Goal: Task Accomplishment & Management: Complete application form

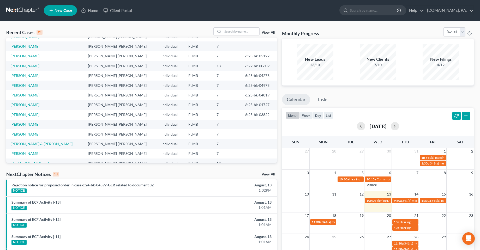
scroll to position [36, 0]
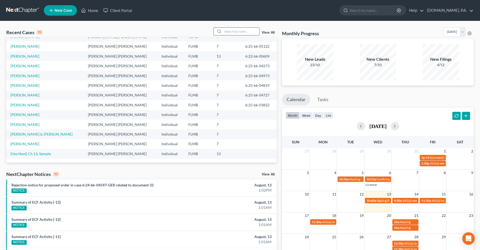
click at [235, 30] on input "search" at bounding box center [241, 32] width 36 height 8
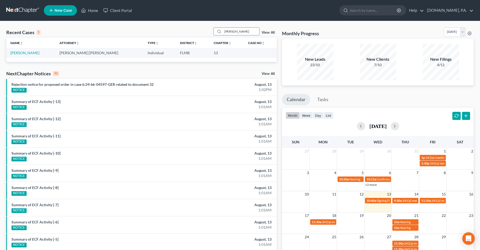
scroll to position [0, 0]
type input "[PERSON_NAME]"
click at [20, 54] on link "[PERSON_NAME]" at bounding box center [24, 53] width 29 height 4
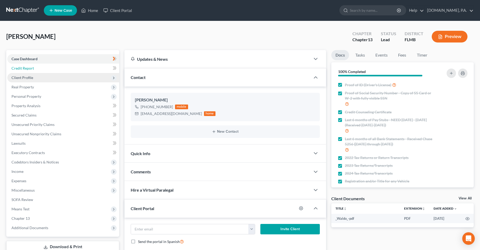
drag, startPoint x: 52, startPoint y: 70, endPoint x: 77, endPoint y: 81, distance: 27.4
click at [52, 70] on link "Credit Report" at bounding box center [63, 68] width 112 height 9
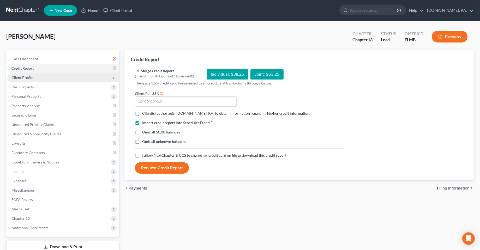
click at [51, 80] on span "Client Profile" at bounding box center [63, 77] width 112 height 9
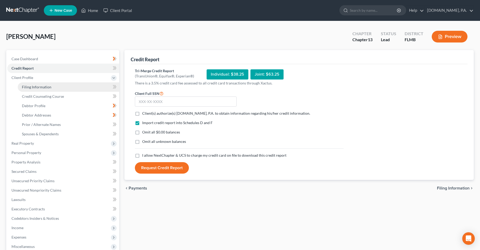
click at [43, 84] on link "Filing Information" at bounding box center [68, 86] width 101 height 9
select select "1"
select select "0"
select select "3"
select select "9"
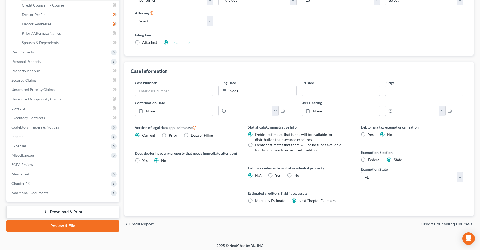
scroll to position [94, 0]
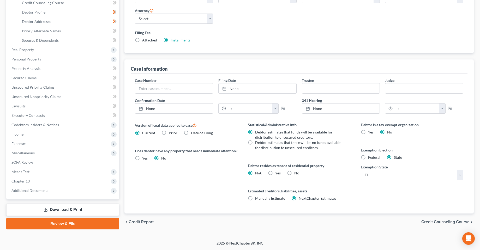
click at [294, 174] on label "No" at bounding box center [296, 172] width 5 height 5
click at [296, 174] on input "No" at bounding box center [297, 171] width 3 height 3
radio input "true"
radio input "false"
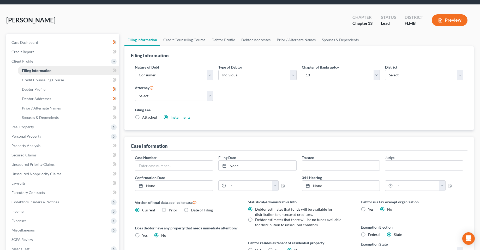
scroll to position [15, 0]
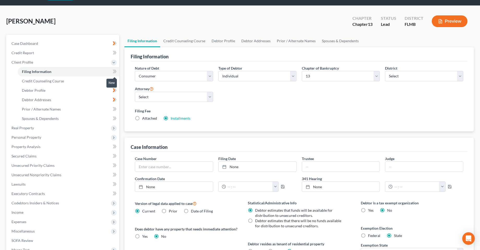
click at [117, 70] on span at bounding box center [114, 72] width 9 height 8
click at [117, 71] on span at bounding box center [114, 72] width 9 height 8
click at [104, 81] on link "Credit Counseling Course" at bounding box center [68, 80] width 101 height 9
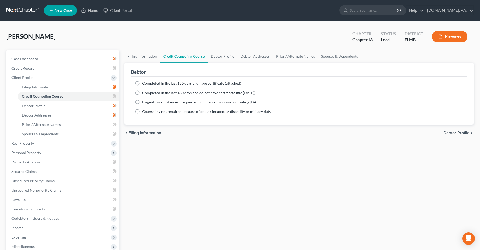
click at [142, 83] on label "Completed in the last 180 days and have certificate (attached)" at bounding box center [191, 83] width 99 height 5
click at [144, 83] on input "Completed in the last 180 days and have certificate (attached)" at bounding box center [145, 82] width 3 height 3
radio input "true"
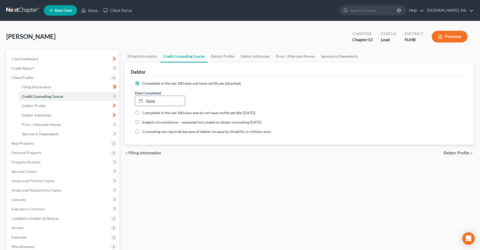
click at [159, 100] on link "None" at bounding box center [160, 101] width 50 height 10
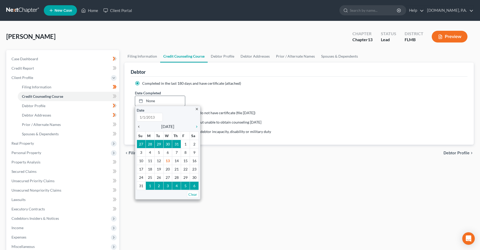
type input "8/13/2025"
click at [138, 127] on icon "chevron_left" at bounding box center [140, 127] width 7 height 4
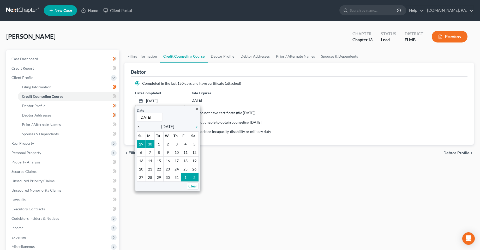
click at [138, 127] on icon "chevron_left" at bounding box center [140, 127] width 7 height 4
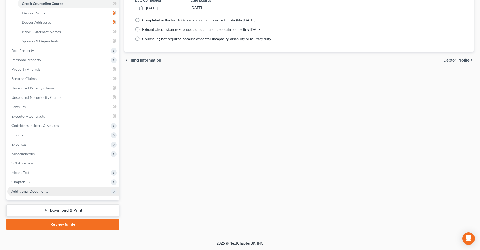
click at [31, 190] on span "Additional Documents" at bounding box center [29, 191] width 37 height 4
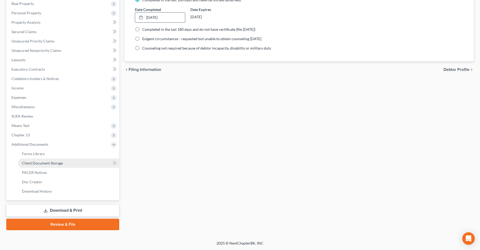
click at [37, 163] on span "Client Document Storage" at bounding box center [42, 163] width 41 height 4
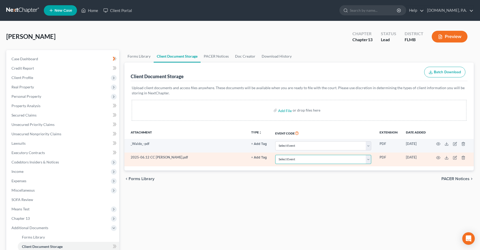
click at [298, 160] on select "Select Event 20 Largest Unsecured Creditors Amended Chapter 13 Plan Amended Cre…" at bounding box center [323, 159] width 96 height 9
select select "9"
click at [275, 155] on select "Select Event 20 Largest Unsecured Creditors Amended Chapter 13 Plan Amended Cre…" at bounding box center [323, 159] width 96 height 9
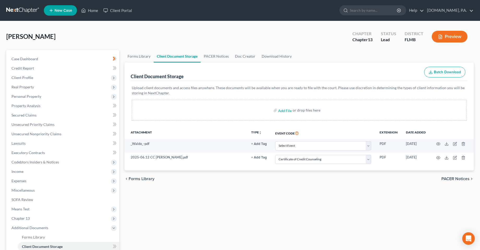
click at [198, 211] on div "Forms Library Client Document Storage PACER Notices Doc Creator Download Histor…" at bounding box center [299, 182] width 354 height 264
click at [116, 245] on icon at bounding box center [115, 246] width 4 height 7
click at [32, 76] on span "Client Profile" at bounding box center [22, 77] width 22 height 4
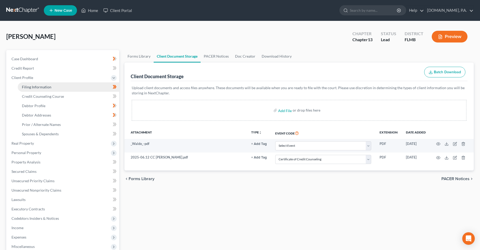
click at [48, 90] on link "Filing Information" at bounding box center [68, 86] width 101 height 9
select select "1"
select select "0"
select select "3"
select select "15"
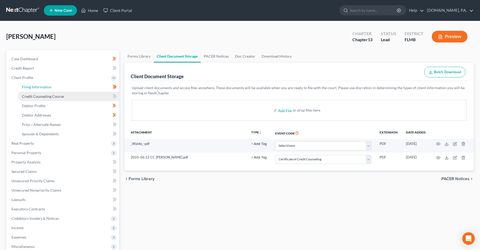
select select "0"
select select "9"
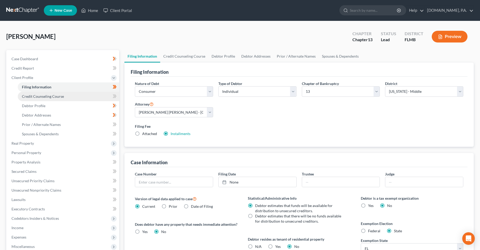
click at [49, 96] on span "Credit Counseling Course" at bounding box center [43, 96] width 42 height 4
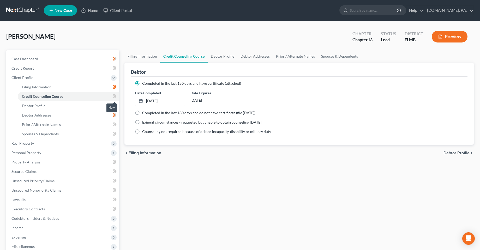
click at [112, 96] on span at bounding box center [114, 97] width 9 height 8
drag, startPoint x: 112, startPoint y: 96, endPoint x: 84, endPoint y: 102, distance: 28.3
click at [112, 96] on span at bounding box center [114, 97] width 9 height 8
click at [72, 107] on link "Debtor Profile" at bounding box center [68, 105] width 101 height 9
select select "0"
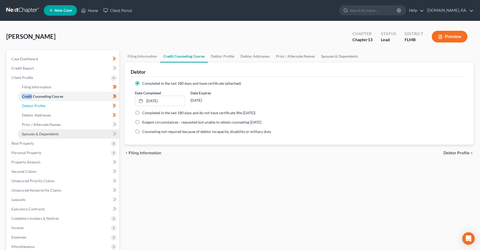
select select "2"
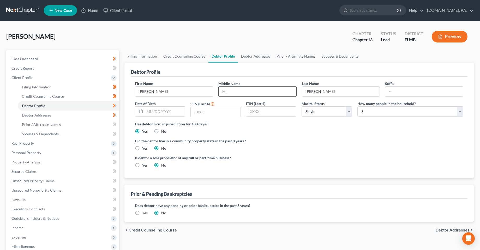
click at [258, 87] on input "text" at bounding box center [257, 92] width 78 height 10
type input "Kandis"
click at [328, 151] on ng-include "First Name Nadia Middle Name Kandis Last Name Maynard Suffix Date of Birth SSN …" at bounding box center [299, 126] width 328 height 91
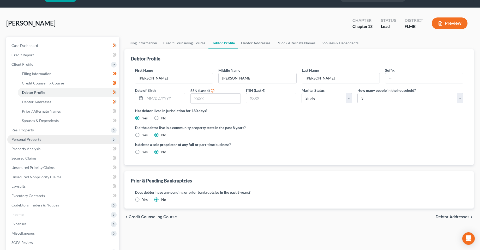
scroll to position [26, 0]
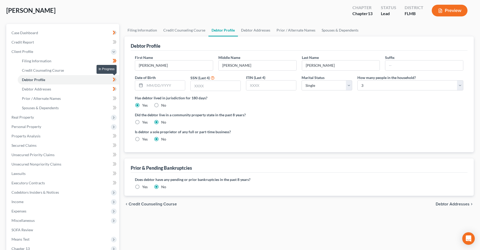
click at [115, 80] on icon at bounding box center [115, 79] width 4 height 7
click at [81, 91] on link "Debtor Addresses" at bounding box center [68, 88] width 101 height 9
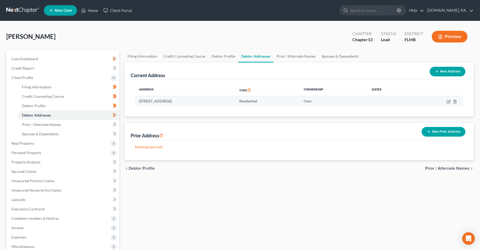
click at [149, 98] on td "[STREET_ADDRESS]" at bounding box center [185, 101] width 100 height 10
click at [233, 202] on div "Filing Information Credit Counseling Course Debtor Profile Debtor Addresses Pri…" at bounding box center [299, 186] width 354 height 273
click at [229, 22] on div "Maynard, Nadia Upgraded Chapter Chapter 13 Status Lead District FLMB Preview Pe…" at bounding box center [240, 177] width 480 height 312
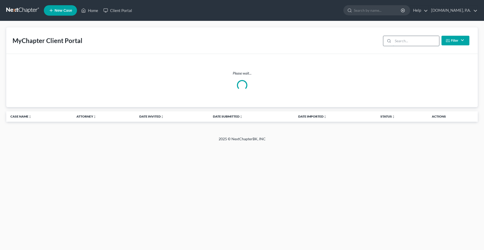
click at [405, 42] on input "search" at bounding box center [416, 41] width 46 height 10
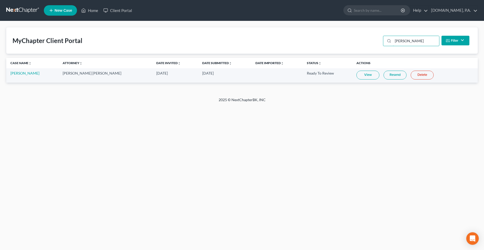
type input "[PERSON_NAME]"
click at [358, 76] on link "View" at bounding box center [367, 75] width 23 height 9
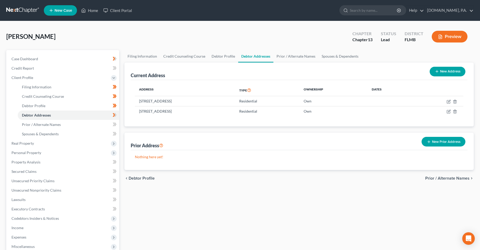
click at [302, 200] on div "Filing Information Credit Counseling Course Debtor Profile Debtor Addresses Pri…" at bounding box center [299, 186] width 354 height 273
click at [448, 110] on icon "button" at bounding box center [448, 111] width 3 height 3
select select "9"
select select "0"
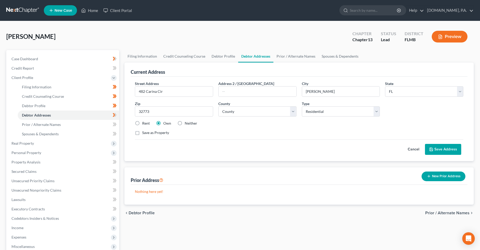
click at [417, 147] on button "Cancel" at bounding box center [413, 149] width 23 height 10
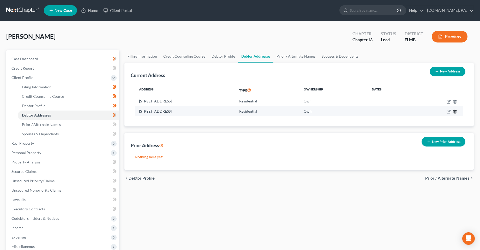
click at [456, 110] on icon "button" at bounding box center [455, 111] width 4 height 4
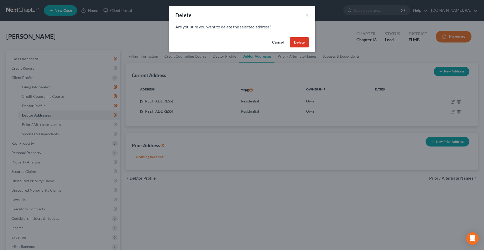
click at [299, 43] on button "Delete" at bounding box center [299, 42] width 19 height 10
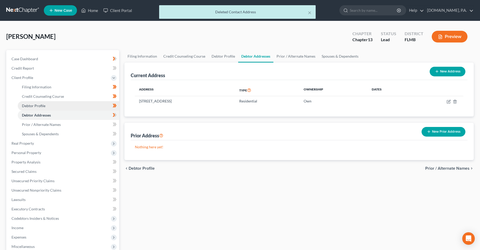
click at [28, 108] on link "Debtor Profile" at bounding box center [68, 105] width 101 height 9
select select "0"
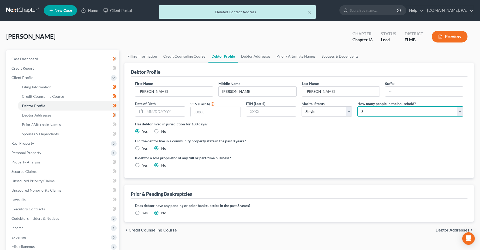
click at [386, 113] on select "Select 1 2 3 4 5 6 7 8 9 10 11 12 13 14 15 16 17 18 19 20" at bounding box center [410, 111] width 106 height 10
select select "3"
click at [357, 106] on select "Select 1 2 3 4 5 6 7 8 9 10 11 12 13 14 15 16 17 18 19 20" at bounding box center [410, 111] width 106 height 10
drag, startPoint x: 334, startPoint y: 138, endPoint x: 310, endPoint y: 128, distance: 25.9
click at [334, 138] on label "Did the debtor live in a community property state in the past 8 years?" at bounding box center [299, 140] width 328 height 5
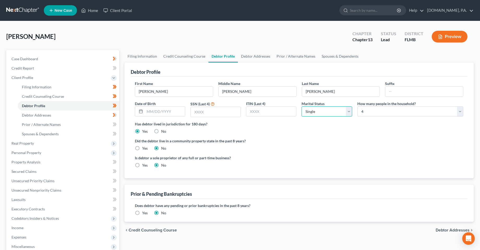
click at [307, 113] on select "Select Single Married Separated Divorced Widowed" at bounding box center [326, 111] width 50 height 10
select select "3"
click at [301, 106] on select "Select Single Married Separated Divorced Widowed" at bounding box center [326, 111] width 50 height 10
click at [56, 96] on span "Credit Counseling Course" at bounding box center [43, 96] width 42 height 4
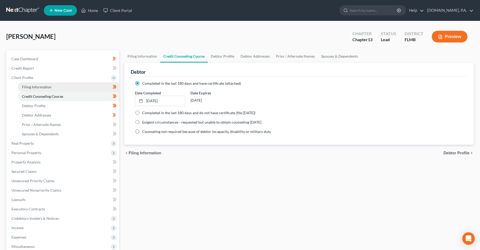
click at [45, 85] on span "Filing Information" at bounding box center [36, 87] width 29 height 4
select select "1"
select select "0"
select select "3"
select select "15"
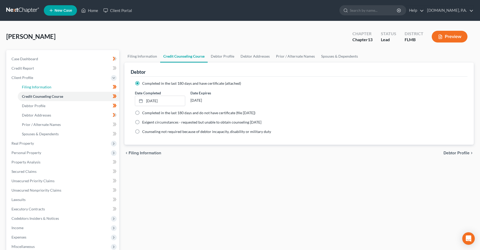
select select "0"
select select "9"
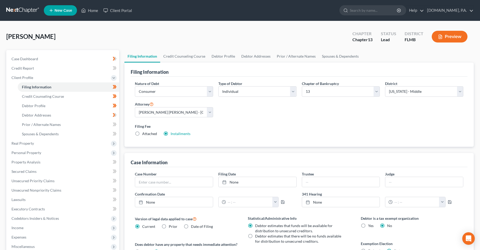
click at [283, 121] on div "Nature of Debt Select Business Consumer Other Nature of Business Select Clearin…" at bounding box center [298, 111] width 333 height 60
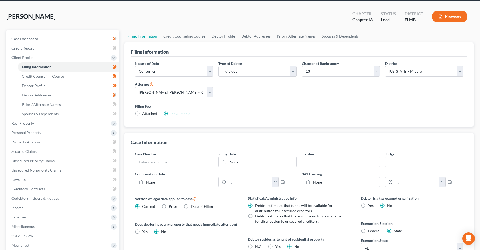
scroll to position [52, 0]
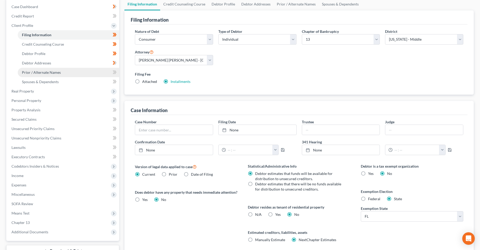
click at [48, 73] on span "Prior / Alternate Names" at bounding box center [41, 72] width 39 height 4
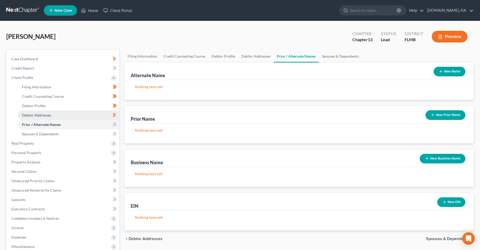
click at [41, 114] on span "Debtor Addresses" at bounding box center [36, 115] width 29 height 4
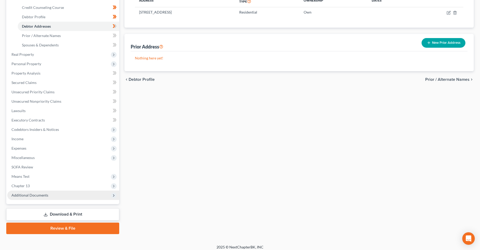
scroll to position [93, 0]
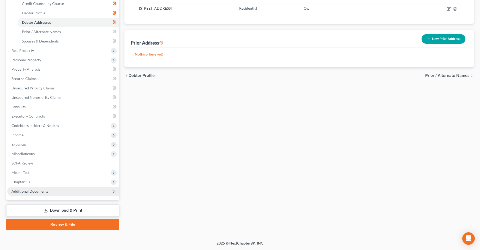
click at [35, 187] on span "Additional Documents" at bounding box center [63, 191] width 112 height 9
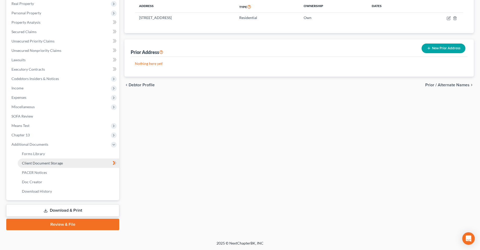
click at [50, 165] on span "Client Document Storage" at bounding box center [42, 163] width 41 height 4
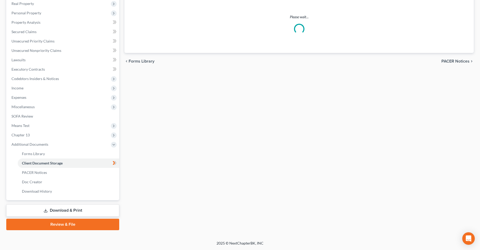
scroll to position [21, 0]
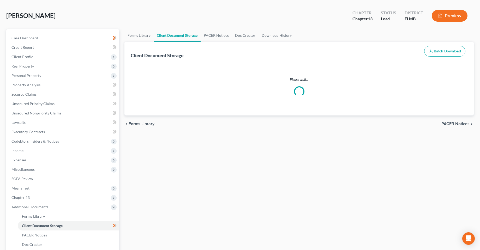
select select "9"
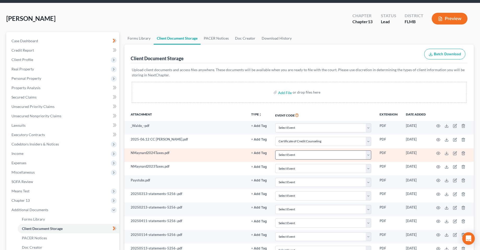
scroll to position [0, 0]
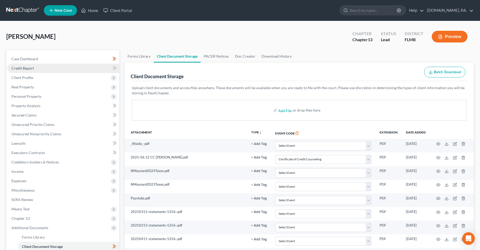
click at [25, 65] on link "Credit Report" at bounding box center [63, 68] width 112 height 9
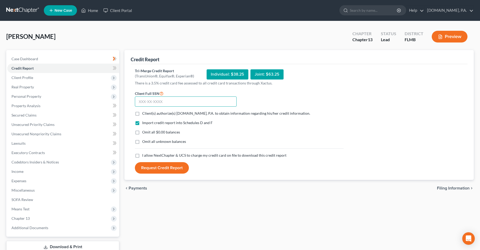
click at [177, 104] on input "text" at bounding box center [186, 101] width 102 height 10
click at [216, 100] on input "text" at bounding box center [186, 101] width 102 height 10
type input "580-17-7195"
click at [212, 114] on span "Client(s) authorize(s) Fresh-Start.Law, P.A. to obtain information regarding hi…" at bounding box center [226, 113] width 168 height 4
click at [148, 114] on input "Client(s) authorize(s) Fresh-Start.Law, P.A. to obtain information regarding hi…" at bounding box center [145, 112] width 3 height 3
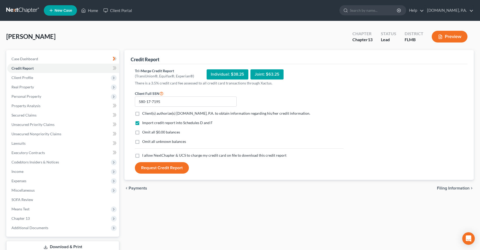
checkbox input "true"
click at [149, 156] on span "I allow NextChapter & UCS to charge my credit card on file to download this cre…" at bounding box center [214, 155] width 144 height 4
click at [148, 156] on input "I allow NextChapter & UCS to charge my credit card on file to download this cre…" at bounding box center [145, 154] width 3 height 3
checkbox input "true"
click at [158, 169] on button "Request Credit Report" at bounding box center [162, 167] width 54 height 11
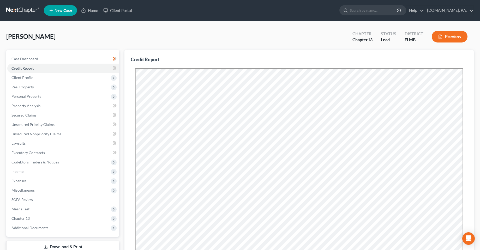
click at [251, 31] on div "Maynard, Nadia Upgraded Chapter Chapter 13 Status Lead District FLMB Preview" at bounding box center [239, 38] width 467 height 23
click at [114, 68] on icon at bounding box center [114, 68] width 2 height 4
click at [91, 78] on span "Client Profile" at bounding box center [63, 77] width 112 height 9
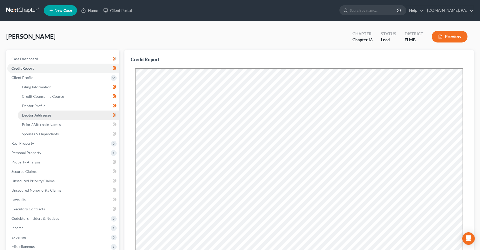
click at [97, 117] on link "Debtor Addresses" at bounding box center [68, 115] width 101 height 9
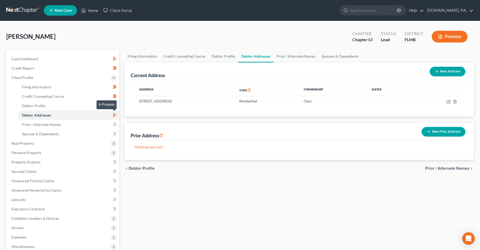
click at [115, 115] on icon at bounding box center [115, 115] width 4 height 7
click at [77, 126] on link "Prior / Alternate Names" at bounding box center [68, 124] width 101 height 9
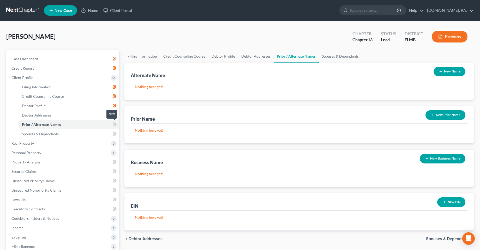
click at [112, 124] on span at bounding box center [114, 125] width 9 height 8
click at [91, 135] on link "Spouses & Dependents" at bounding box center [68, 133] width 101 height 9
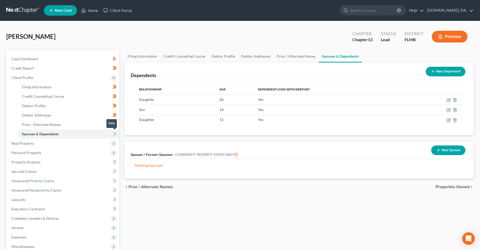
click at [111, 133] on span at bounding box center [114, 135] width 9 height 8
click at [81, 145] on span "Real Property" at bounding box center [63, 143] width 112 height 9
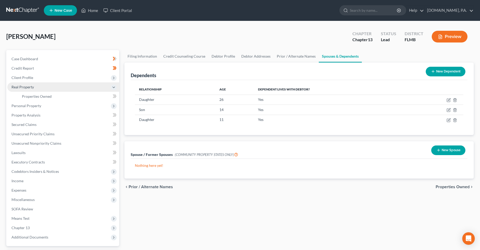
click at [70, 90] on span "Real Property" at bounding box center [63, 86] width 112 height 9
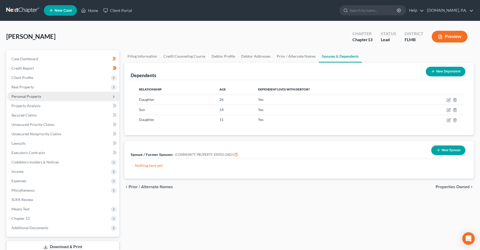
click at [70, 96] on span "Personal Property" at bounding box center [63, 96] width 112 height 9
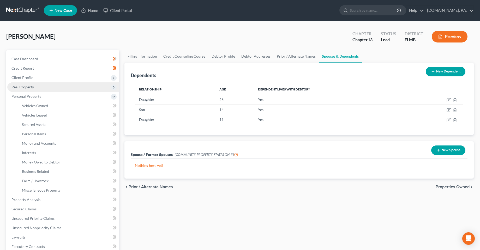
click at [67, 89] on span "Real Property" at bounding box center [63, 86] width 112 height 9
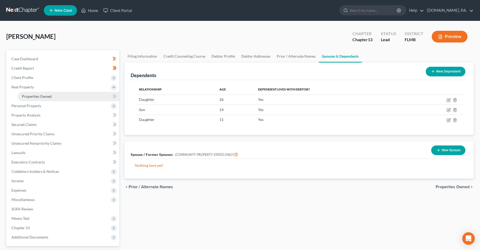
click at [70, 97] on link "Properties Owned" at bounding box center [68, 96] width 101 height 9
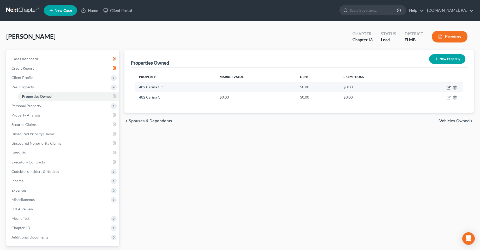
click at [449, 88] on icon "button" at bounding box center [448, 88] width 4 height 4
select select "9"
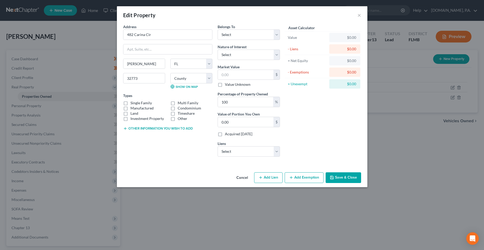
click at [243, 176] on button "Cancel" at bounding box center [242, 178] width 20 height 10
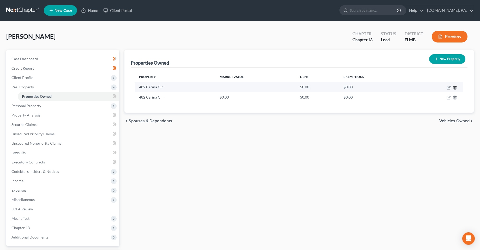
click at [453, 89] on icon "button" at bounding box center [455, 88] width 4 height 4
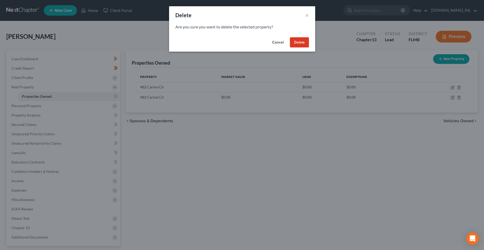
click at [296, 41] on button "Delete" at bounding box center [299, 42] width 19 height 10
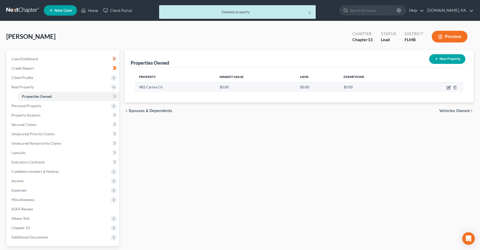
click at [448, 87] on icon "button" at bounding box center [448, 88] width 4 height 4
select select "9"
select select "56"
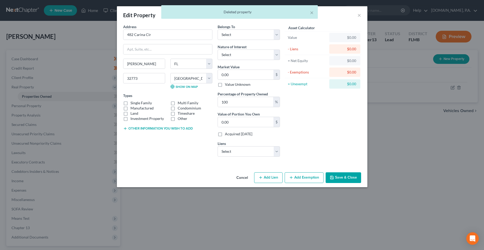
click at [132, 103] on label "Single Family" at bounding box center [140, 102] width 21 height 5
click at [132, 103] on input "Single Family" at bounding box center [133, 101] width 3 height 3
checkbox input "true"
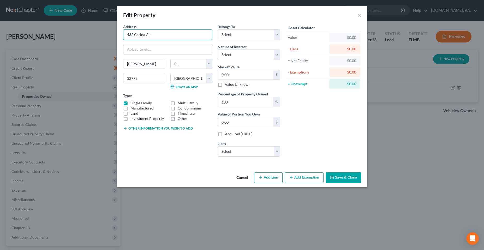
drag, startPoint x: 173, startPoint y: 36, endPoint x: 70, endPoint y: 44, distance: 103.2
click at [71, 43] on div "Edit Property × Address * 482 Carina Cir Sanford State AL AK AR AZ CA CO CT DE …" at bounding box center [242, 125] width 484 height 250
click at [244, 76] on input "0.00" at bounding box center [246, 75] width 56 height 10
type input "2"
type input "2.00"
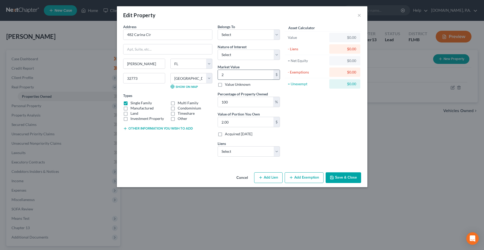
type input "22"
type input "22.00"
type input "224"
type input "224.00"
type input "2241"
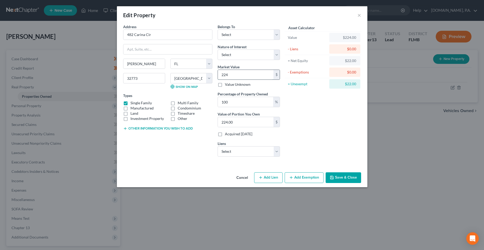
type input "2,241.00"
type input "2,2413"
type input "22,413.00"
type input "22,4137"
type input "224,137.00"
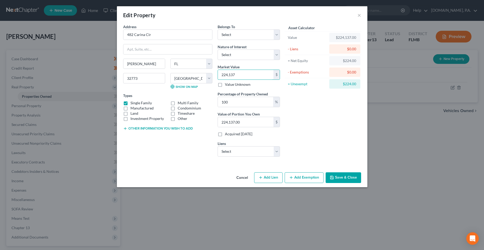
type input "224,137"
click at [318, 123] on div "Asset Calculator Value $224,137.00 - Liens $0.00 = Net Equity $224.00 - Exempti…" at bounding box center [322, 92] width 81 height 137
click at [151, 156] on div "Address * 482 Carina Cir Sanford State AL AK AR AZ CA CO CT DE DC FL GA GU HI I…" at bounding box center [167, 92] width 94 height 137
click at [234, 36] on select "Select Debtor 1 Only Debtor 2 Only Debtor 1 And Debtor 2 Only At Least One Of T…" at bounding box center [248, 34] width 62 height 10
select select "0"
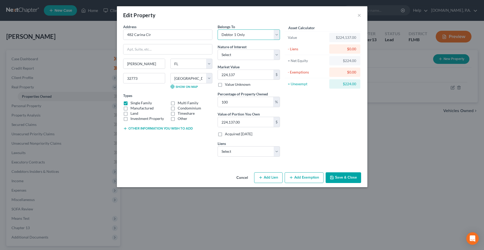
click at [217, 29] on select "Select Debtor 1 Only Debtor 2 Only Debtor 1 And Debtor 2 Only At Least One Of T…" at bounding box center [248, 34] width 62 height 10
click at [252, 59] on select "Select Fee Simple Joint Tenant Life Estate Equitable Interest Future Interest T…" at bounding box center [248, 55] width 62 height 10
select select "0"
click at [217, 50] on select "Select Fee Simple Joint Tenant Life Estate Equitable Interest Future Interest T…" at bounding box center [248, 55] width 62 height 10
click at [320, 124] on div "Asset Calculator Value $224,137.00 - Liens $0.00 = Net Equity $224.00 - Exempti…" at bounding box center [322, 92] width 81 height 137
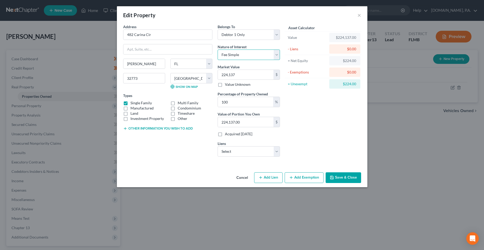
click at [260, 58] on select "Select Fee Simple Joint Tenant Life Estate Equitable Interest Future Interest T…" at bounding box center [248, 55] width 62 height 10
click at [333, 128] on div "Asset Calculator Value $224,137.00 - Liens $0.00 = Net Equity $224.00 - Exempti…" at bounding box center [322, 92] width 81 height 137
click at [242, 154] on select "Select Nstar/Cooper - $209,098.00 Space Coast Credit Uni - $15,775.00 Cap One A…" at bounding box center [248, 151] width 62 height 10
select select "0"
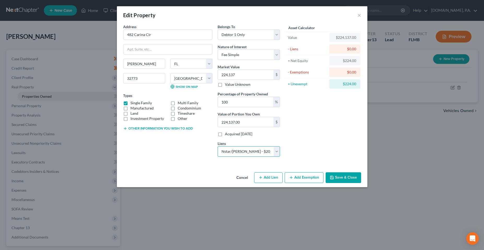
click at [217, 146] on select "Select Nstar/Cooper - $209,098.00 Space Coast Credit Uni - $15,775.00 Cap One A…" at bounding box center [248, 151] width 62 height 10
select select
select select "45"
select select "0"
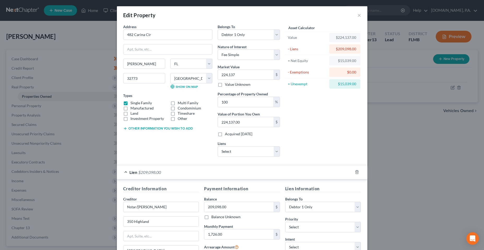
click at [322, 144] on div "Asset Calculator Value $224,137.00 - Liens $209,098.00 = Net Equity $15,039.00 …" at bounding box center [322, 92] width 81 height 137
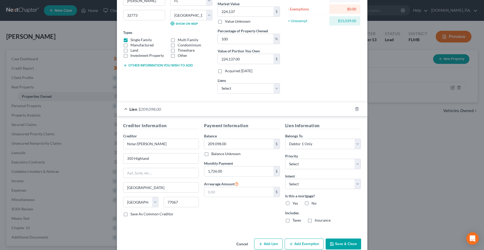
scroll to position [73, 0]
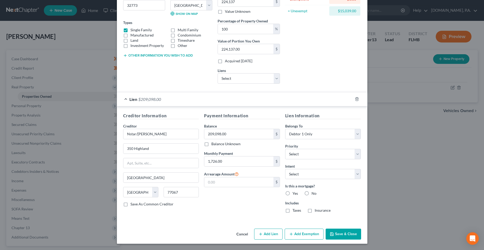
click at [292, 193] on label "Yes" at bounding box center [294, 193] width 5 height 5
click at [294, 193] on input "Yes" at bounding box center [295, 192] width 3 height 3
radio input "true"
click at [293, 209] on label "Taxes" at bounding box center [296, 210] width 9 height 5
click at [294, 209] on input "Taxes" at bounding box center [295, 209] width 3 height 3
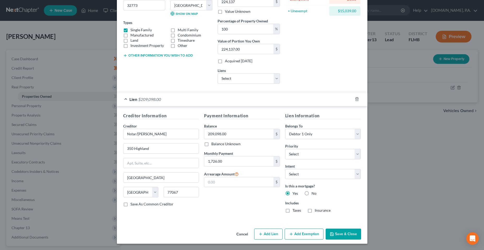
checkbox input "true"
click at [318, 209] on label "Insurance" at bounding box center [322, 210] width 16 height 5
click at [318, 209] on input "Insurance" at bounding box center [317, 209] width 3 height 3
checkbox input "true"
click at [320, 177] on select "Select Surrender Redeem Reaffirm Avoid Other" at bounding box center [323, 174] width 76 height 10
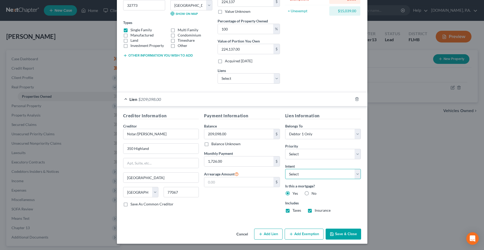
select select "4"
click at [285, 169] on select "Select Surrender Redeem Reaffirm Avoid Other" at bounding box center [323, 174] width 76 height 10
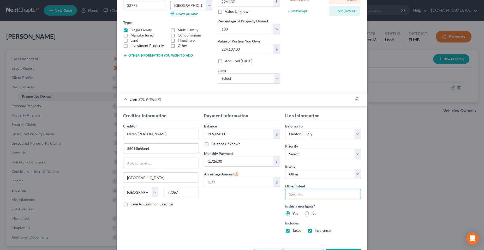
click at [304, 197] on input "text" at bounding box center [323, 194] width 76 height 10
type input "Pay"
click at [233, 214] on div "Payment Information Balance 209,098.00 $ Balance Unknown Balance Undetermined 2…" at bounding box center [241, 175] width 81 height 125
click at [223, 212] on div "Payment Information Balance 209,098.00 $ Balance Unknown Balance Undetermined 2…" at bounding box center [241, 175] width 81 height 125
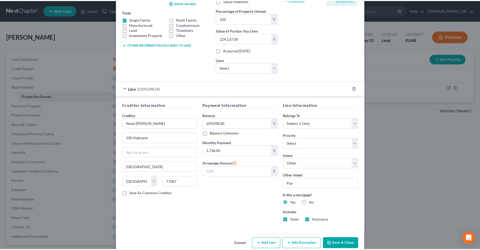
scroll to position [93, 0]
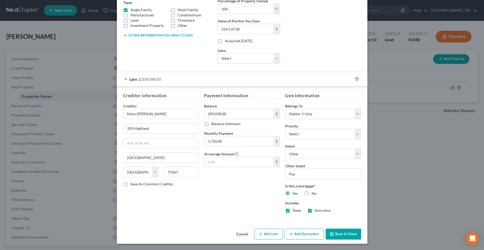
click at [334, 233] on button "Save & Close" at bounding box center [342, 234] width 35 height 11
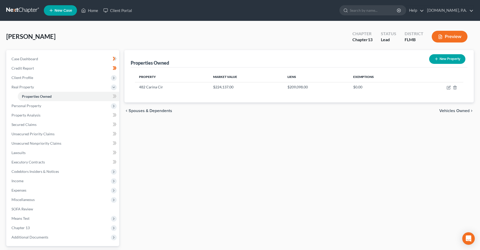
drag, startPoint x: 316, startPoint y: 165, endPoint x: 302, endPoint y: 158, distance: 15.3
click at [315, 165] on div "Properties Owned New Property Property Market Value Liens Exemptions 482 Carina…" at bounding box center [299, 163] width 354 height 226
click at [114, 97] on body "Home New Case Client Portal Fresh-Start.Law, P.A. chas@fresh-start.law My Accou…" at bounding box center [240, 148] width 480 height 296
click at [115, 97] on body "Home New Case Client Portal Fresh-Start.Law, P.A. chas@fresh-start.law My Accou…" at bounding box center [240, 148] width 480 height 296
click at [117, 99] on span at bounding box center [114, 97] width 9 height 8
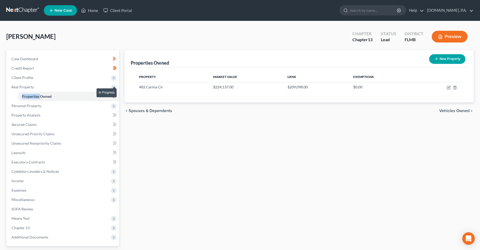
click at [117, 99] on span at bounding box center [114, 97] width 9 height 8
click at [104, 106] on span "Personal Property" at bounding box center [63, 105] width 112 height 9
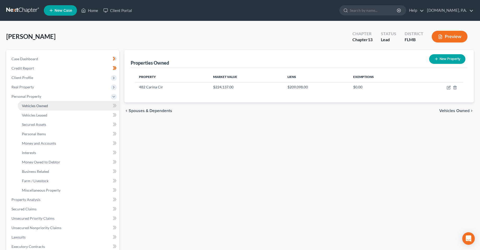
click at [72, 105] on link "Vehicles Owned" at bounding box center [68, 105] width 101 height 9
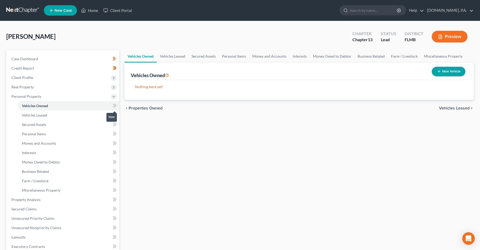
click at [116, 106] on icon at bounding box center [115, 105] width 4 height 7
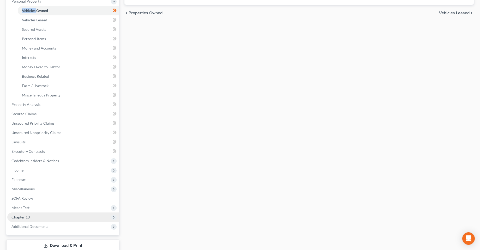
scroll to position [104, 0]
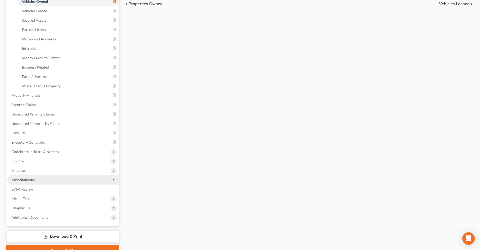
click at [29, 177] on span "Miscellaneous" at bounding box center [63, 179] width 112 height 9
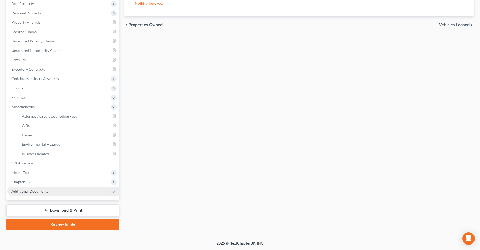
scroll to position [83, 0]
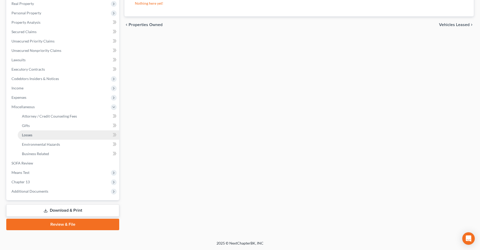
click at [32, 133] on span "Losses" at bounding box center [27, 135] width 10 height 4
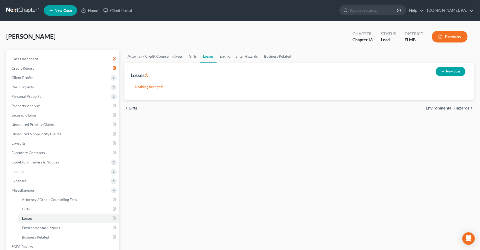
click at [452, 71] on button "New Loss" at bounding box center [450, 72] width 30 height 10
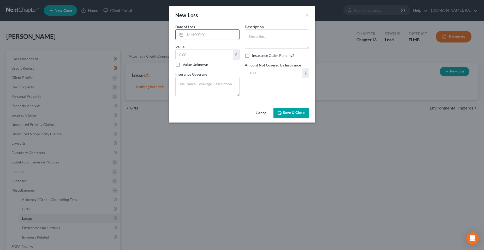
click at [205, 37] on input "text" at bounding box center [212, 35] width 54 height 10
click at [260, 110] on button "Cancel" at bounding box center [261, 113] width 20 height 10
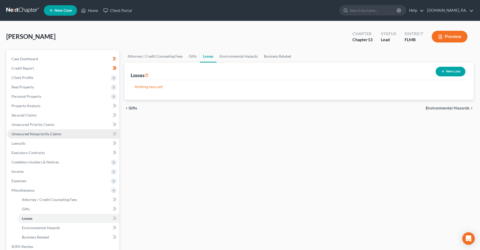
click at [18, 136] on span "Unsecured Nonpriority Claims" at bounding box center [36, 134] width 50 height 4
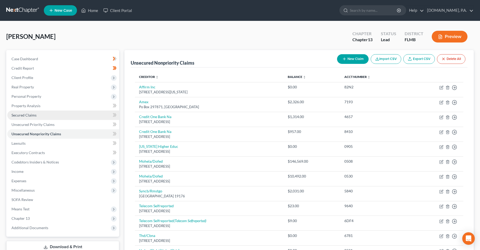
click at [24, 117] on span "Secured Claims" at bounding box center [23, 115] width 25 height 4
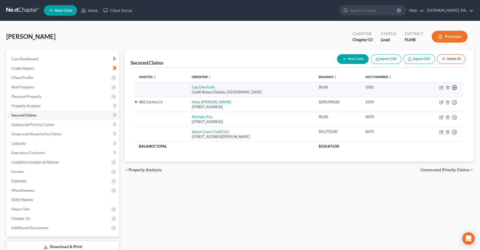
click at [453, 88] on icon "button" at bounding box center [454, 87] width 5 height 5
click at [424, 102] on link "Move to F" at bounding box center [430, 100] width 44 height 9
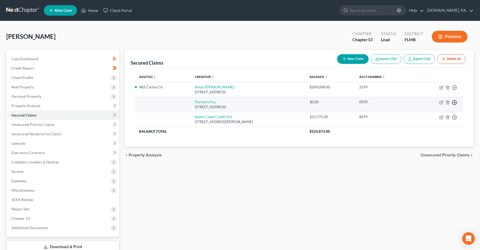
click at [454, 90] on icon "button" at bounding box center [454, 87] width 5 height 5
click at [428, 114] on link "Move to F" at bounding box center [430, 115] width 44 height 9
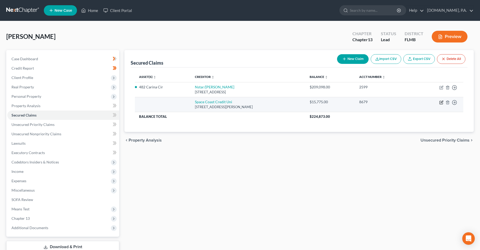
click at [440, 103] on icon "button" at bounding box center [441, 102] width 4 height 4
select select "9"
select select "0"
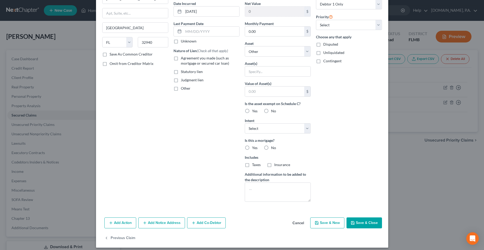
scroll to position [54, 0]
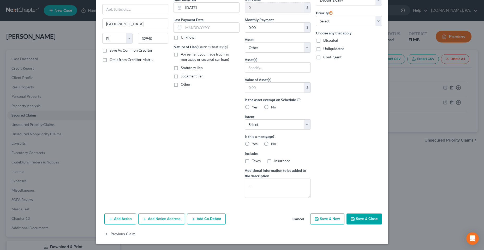
click at [119, 221] on button "Add Action" at bounding box center [120, 219] width 32 height 11
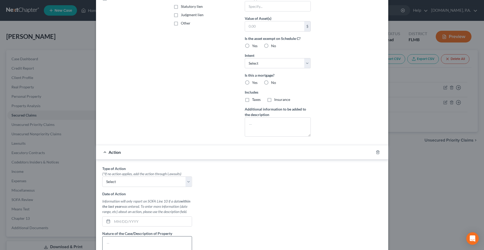
scroll to position [185, 0]
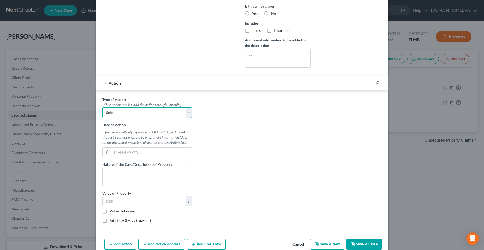
click at [138, 117] on select "Select Repossession Garnishment Foreclosure Personal Injury Attached, Seized, O…" at bounding box center [147, 112] width 90 height 10
select select "0"
click at [102, 107] on select "Select Repossession Garnishment Foreclosure Personal Injury Attached, Seized, O…" at bounding box center [147, 112] width 90 height 10
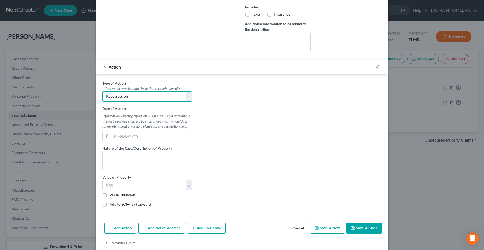
scroll to position [210, 0]
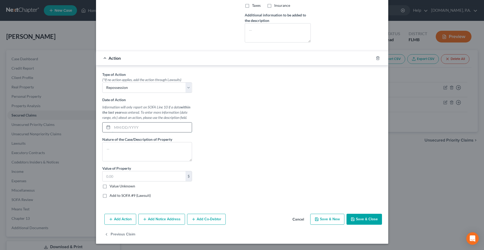
click at [120, 130] on input "text" at bounding box center [152, 128] width 80 height 10
click at [135, 152] on textarea at bounding box center [147, 151] width 90 height 19
type textarea "Voluntary Surrender of Kia Sorrento"
click at [125, 128] on input "text" at bounding box center [152, 128] width 80 height 10
click at [249, 152] on div "Type of Action * (*If no action applies, add the action through Lawsuits) Selec…" at bounding box center [242, 137] width 285 height 131
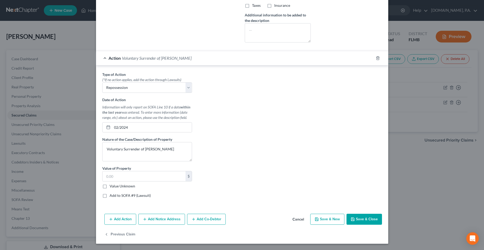
click at [360, 220] on button "Save & Close" at bounding box center [363, 219] width 35 height 11
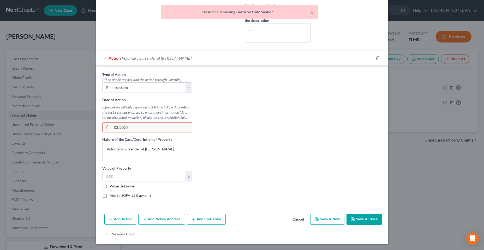
click at [146, 130] on input "02/2024" at bounding box center [152, 128] width 80 height 10
click at [118, 129] on input "02/2024" at bounding box center [152, 128] width 80 height 10
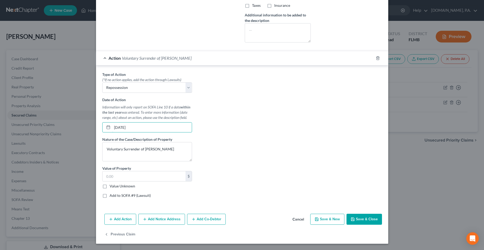
type input "02/01/2024"
drag, startPoint x: 362, startPoint y: 222, endPoint x: 366, endPoint y: 220, distance: 3.6
click at [366, 220] on button "Save & Close" at bounding box center [363, 219] width 35 height 11
select select
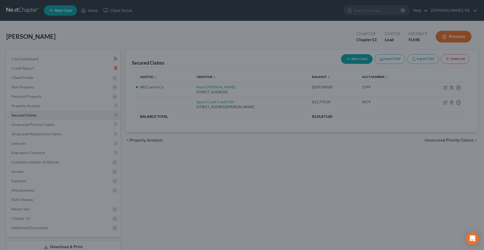
scroll to position [153, 0]
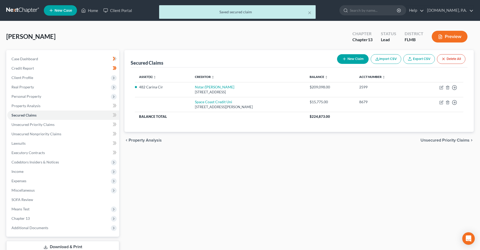
click at [268, 200] on div "Secured Claims New Claim Import CSV Export CSV Delete All Asset(s) expand_more …" at bounding box center [299, 158] width 354 height 217
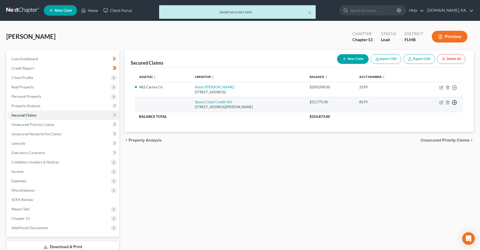
click at [453, 90] on icon "button" at bounding box center [454, 87] width 5 height 5
click at [424, 116] on link "Move to F" at bounding box center [430, 115] width 44 height 9
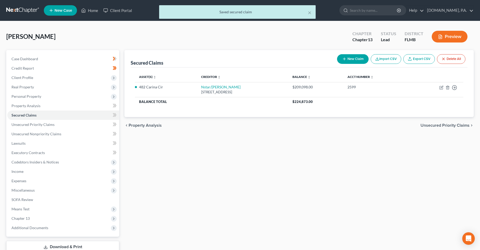
click at [257, 181] on div "Secured Claims New Claim Import CSV Export CSV Delete All Asset(s) expand_more …" at bounding box center [299, 158] width 354 height 217
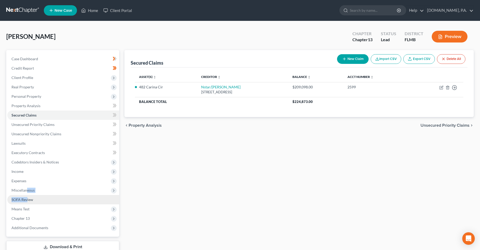
drag, startPoint x: 26, startPoint y: 191, endPoint x: 27, endPoint y: 196, distance: 5.0
click at [27, 196] on ul "Case Dashboard Payments Invoices Payments Payments Credit Report Client Profile" at bounding box center [63, 143] width 112 height 178
click at [195, 187] on div "Secured Claims New Claim Import CSV Export CSV Delete All Asset(s) expand_more …" at bounding box center [299, 158] width 354 height 217
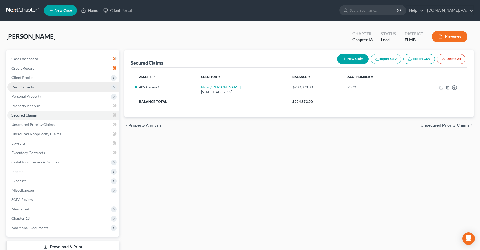
click at [26, 87] on span "Real Property" at bounding box center [22, 87] width 22 height 4
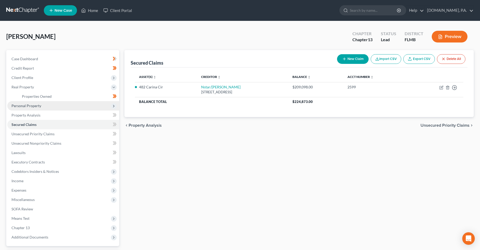
click at [28, 105] on span "Personal Property" at bounding box center [26, 105] width 30 height 4
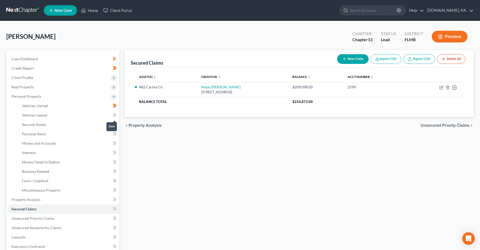
click at [116, 115] on icon at bounding box center [115, 115] width 2 height 4
click at [115, 123] on icon at bounding box center [115, 125] width 2 height 4
click at [99, 132] on link "Personal Items" at bounding box center [68, 133] width 101 height 9
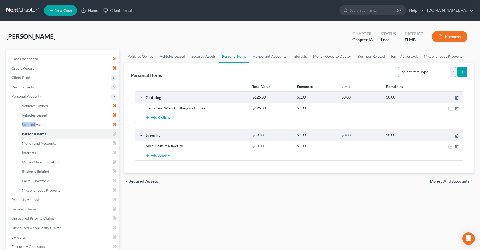
click at [436, 69] on select "Select Item Type Clothing Collectibles Of Value Electronics Firearms Household …" at bounding box center [427, 72] width 58 height 10
select select "household_goods"
click at [398, 67] on select "Select Item Type Clothing Collectibles Of Value Electronics Firearms Household …" at bounding box center [427, 72] width 58 height 10
click at [466, 72] on button "submit" at bounding box center [462, 72] width 10 height 10
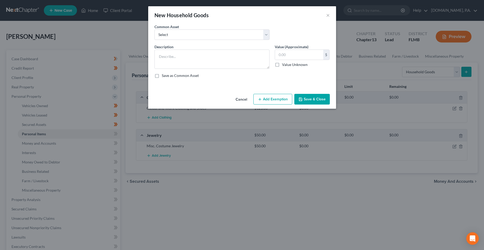
click at [193, 49] on div "Description *" at bounding box center [212, 56] width 120 height 25
click at [194, 60] on textarea at bounding box center [211, 59] width 115 height 19
click at [240, 57] on textarea "2 Couches, 1 Loveseat, 1 Coffee Table, 3+ Lamps, 2 Desks, 2 Tables w/3+ chairs,…" at bounding box center [211, 59] width 115 height 19
click at [236, 63] on textarea "2 Couches, 1 Loveseat, 1 Coffee Table, 3+ Lamps, 2 Desks, 2 Tables w/3+ chairs,…" at bounding box center [211, 59] width 115 height 19
type textarea "2 Couches, 1 Loveseat, 1 Coffee Table, 3+ Lamps, 2 Desks, 2 Tables w/3+ chairs,…"
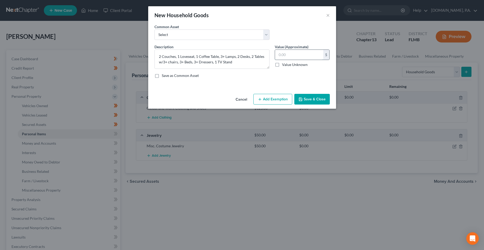
click at [292, 54] on input "text" at bounding box center [299, 55] width 48 height 10
type input "250"
click at [267, 96] on button "Add Exemption" at bounding box center [272, 99] width 39 height 11
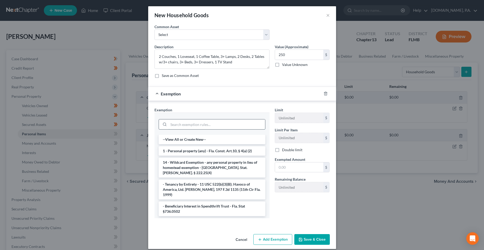
click at [224, 121] on input "search" at bounding box center [216, 124] width 96 height 10
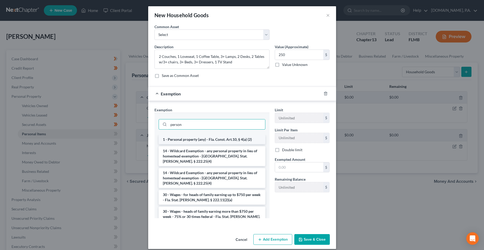
type input "person"
click at [217, 138] on li "1 - Personal property (any) - Fla. Const. Art.10, § 4(a) (2)" at bounding box center [211, 139] width 107 height 9
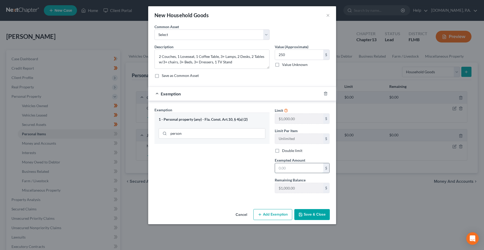
click at [294, 166] on input "text" at bounding box center [299, 168] width 48 height 10
type input "250"
click at [200, 187] on div "Exemption Set must be selected for CA. Exemption * 1 - Personal property (any) …" at bounding box center [212, 152] width 120 height 90
click at [328, 213] on button "Save & Close" at bounding box center [311, 214] width 35 height 11
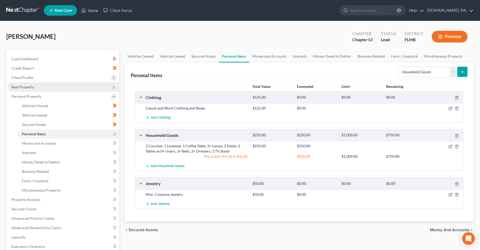
click at [32, 84] on span "Real Property" at bounding box center [63, 86] width 112 height 9
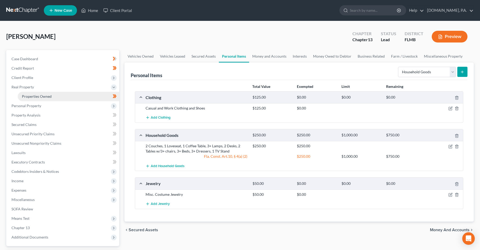
click at [32, 97] on span "Properties Owned" at bounding box center [37, 96] width 30 height 4
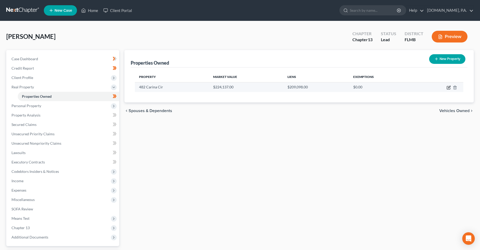
click at [449, 86] on icon "button" at bounding box center [448, 88] width 4 height 4
select select "9"
select select "56"
select select "0"
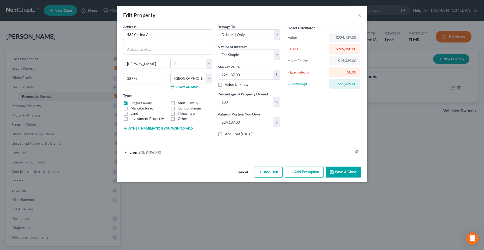
click at [306, 172] on button "Add Exemption" at bounding box center [303, 172] width 39 height 11
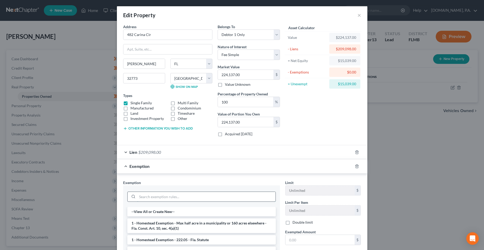
click at [159, 194] on input "search" at bounding box center [206, 197] width 138 height 10
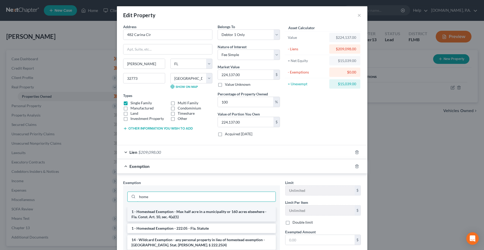
type input "home"
click at [165, 217] on li "1 - Homestead Exemption - Max half acre in a municipality or 160 acres elsewher…" at bounding box center [201, 214] width 148 height 15
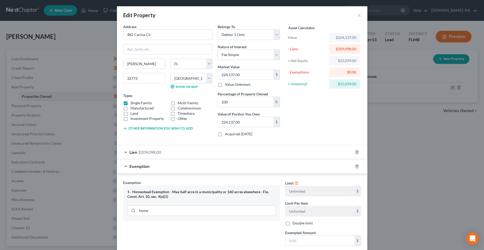
click at [341, 39] on div "$224,137.00" at bounding box center [344, 37] width 23 height 5
copy div "224,137.00"
click at [302, 235] on label "Exempted Amount *" at bounding box center [300, 232] width 31 height 5
drag, startPoint x: 302, startPoint y: 238, endPoint x: 300, endPoint y: 239, distance: 3.1
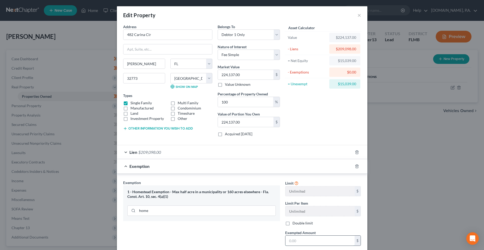
click at [302, 239] on input "text" at bounding box center [319, 241] width 69 height 10
paste input "224,137.00"
type input "224,137.00"
click at [259, 232] on div "Exemption Set must be selected for CA. Exemption * 1 - Homestead Exemption - Ma…" at bounding box center [201, 225] width 162 height 90
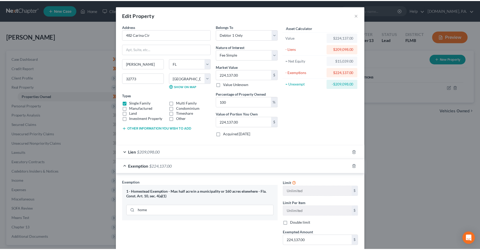
scroll to position [53, 0]
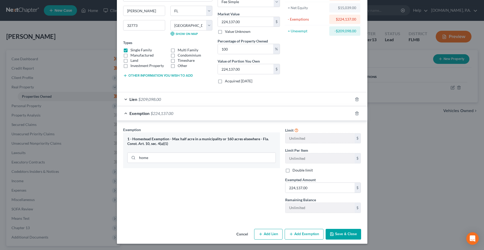
click at [348, 239] on button "Save & Close" at bounding box center [342, 234] width 35 height 11
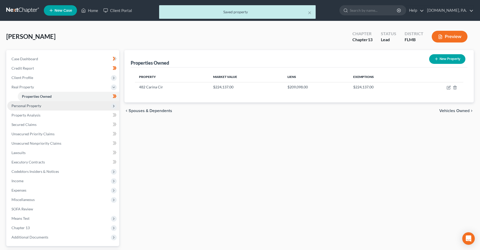
click at [28, 106] on span "Personal Property" at bounding box center [26, 105] width 30 height 4
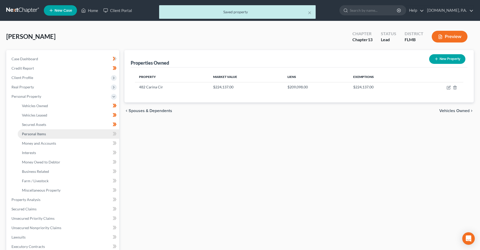
click at [36, 134] on span "Personal Items" at bounding box center [34, 134] width 24 height 4
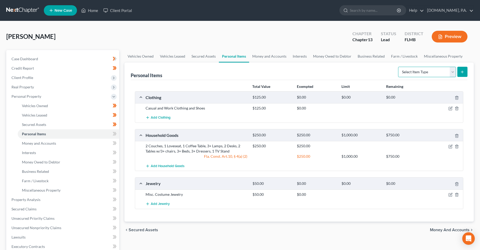
click at [419, 75] on select "Select Item Type Clothing Collectibles Of Value Electronics Firearms Household …" at bounding box center [427, 72] width 58 height 10
select select "electronics"
click at [398, 67] on select "Select Item Type Clothing Collectibles Of Value Electronics Firearms Household …" at bounding box center [427, 72] width 58 height 10
click at [468, 74] on div "Personal Items Select Item Type Clothing Collectibles Of Value Electronics Fire…" at bounding box center [298, 142] width 349 height 159
click at [462, 74] on button "submit" at bounding box center [462, 72] width 10 height 10
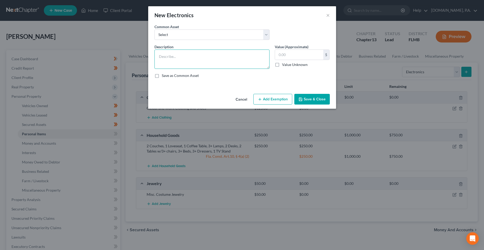
click at [231, 56] on textarea at bounding box center [211, 59] width 115 height 19
type textarea "2 TVs, 1 Gaming Console, 3+ Cell Phones"
type input "200"
click at [270, 100] on button "Add Exemption" at bounding box center [272, 99] width 39 height 11
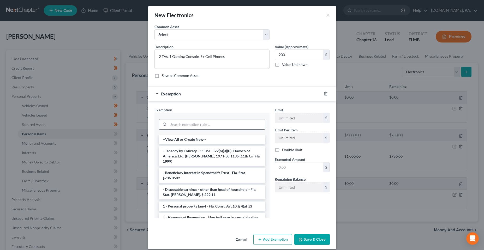
click at [212, 124] on input "search" at bounding box center [216, 124] width 96 height 10
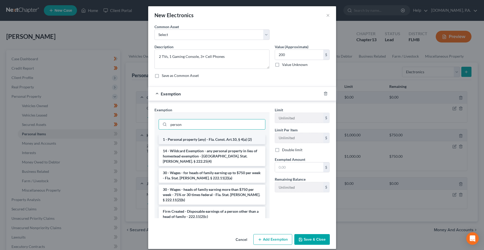
type input "person"
click at [217, 138] on li "1 - Personal property (any) - Fla. Const. Art.10, § 4(a) (2)" at bounding box center [211, 139] width 107 height 9
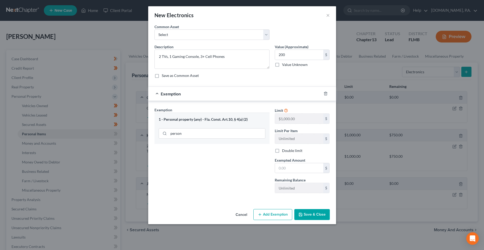
click at [296, 174] on div "Limit $1,000.00 $ Limit Per Item Unlimited $ Double limit Exempted Amount * $ R…" at bounding box center [302, 152] width 60 height 90
drag, startPoint x: 295, startPoint y: 167, endPoint x: 292, endPoint y: 162, distance: 6.3
click at [295, 167] on input "text" at bounding box center [299, 168] width 48 height 10
type input "200"
drag, startPoint x: 314, startPoint y: 216, endPoint x: 315, endPoint y: 213, distance: 3.0
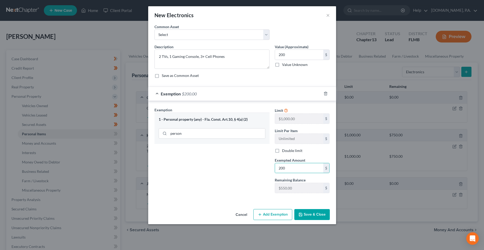
click at [314, 216] on button "Save & Close" at bounding box center [311, 214] width 35 height 11
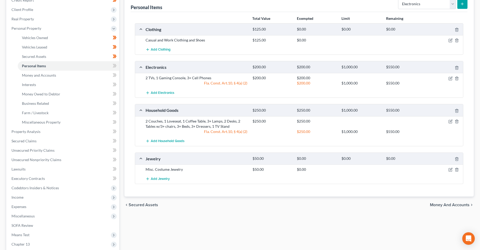
scroll to position [78, 0]
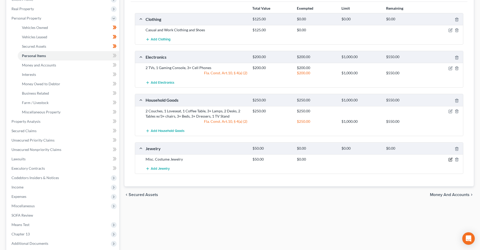
click at [450, 159] on icon "button" at bounding box center [450, 159] width 2 height 2
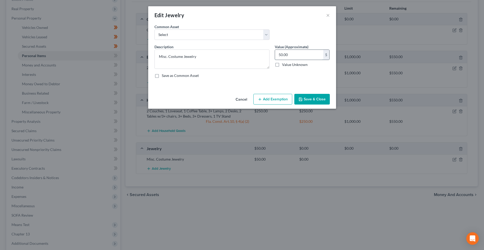
click at [289, 54] on input "50.00" at bounding box center [299, 55] width 48 height 10
type input "25"
click at [270, 98] on button "Add Exemption" at bounding box center [272, 99] width 39 height 11
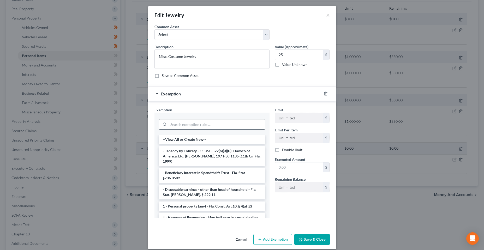
click at [246, 125] on input "search" at bounding box center [216, 124] width 96 height 10
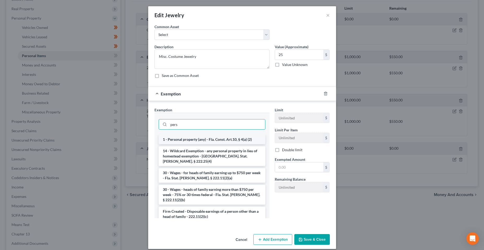
type input "pers"
click at [226, 140] on li "1 - Personal property (any) - Fla. Const. Art.10, § 4(a) (2)" at bounding box center [211, 139] width 107 height 9
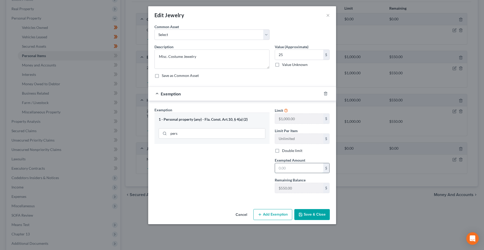
click at [297, 167] on input "text" at bounding box center [299, 168] width 48 height 10
type input "25"
click at [252, 171] on div "Exemption Set must be selected for CA. Exemption * 1 - Personal property (any) …" at bounding box center [212, 152] width 120 height 90
click at [318, 215] on button "Save & Close" at bounding box center [311, 214] width 35 height 11
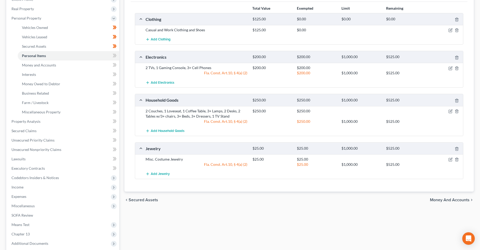
scroll to position [52, 0]
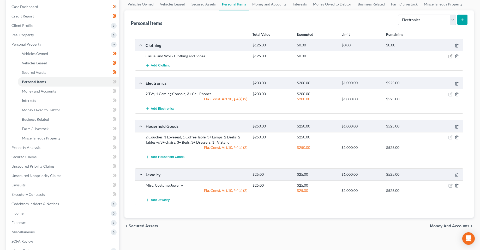
click at [451, 57] on icon "button" at bounding box center [450, 56] width 2 height 2
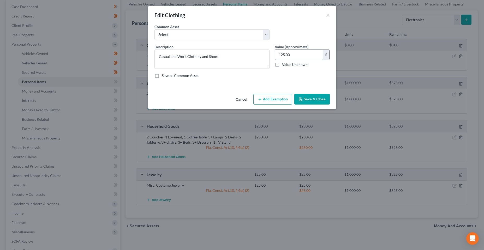
click at [308, 59] on input "125.00" at bounding box center [299, 55] width 48 height 10
type input "200"
click at [279, 102] on button "Add Exemption" at bounding box center [272, 99] width 39 height 11
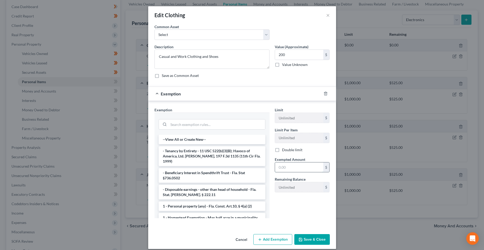
click at [294, 165] on input "text" at bounding box center [299, 167] width 48 height 10
type input "200"
click at [195, 127] on input "search" at bounding box center [216, 124] width 96 height 10
click at [196, 204] on li "1 - Personal property (any) - Fla. Const. Art.10, § 4(a) (2)" at bounding box center [211, 206] width 107 height 9
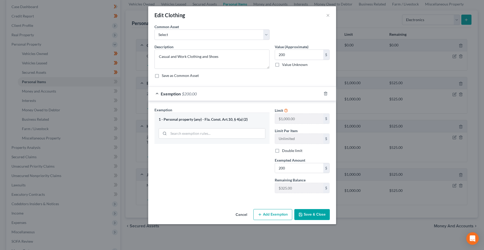
click at [325, 215] on button "Save & Close" at bounding box center [311, 214] width 35 height 11
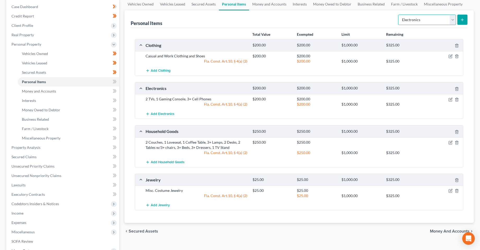
click at [431, 15] on select "Select Item Type Clothing Collectibles Of Value Electronics Firearms Household …" at bounding box center [427, 20] width 58 height 10
select select "pets"
click at [398, 15] on select "Select Item Type Clothing Collectibles Of Value Electronics Firearms Household …" at bounding box center [427, 20] width 58 height 10
click at [468, 12] on div "Personal Items Select Item Type Clothing Collectibles Of Value Electronics Fire…" at bounding box center [298, 116] width 349 height 212
click at [465, 20] on button "submit" at bounding box center [462, 20] width 10 height 10
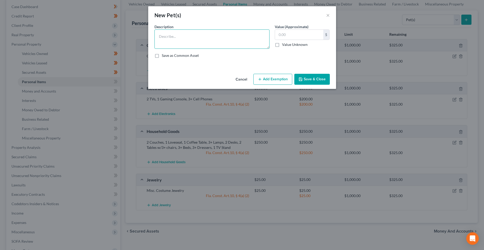
click at [191, 38] on textarea at bounding box center [211, 38] width 115 height 19
type textarea "2 Cats"
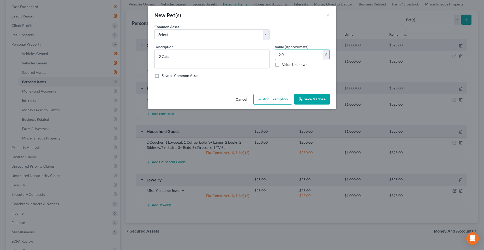
type input "2.0"
click at [274, 82] on div "Description * 2 Cats Value (Approximate) 2.00 $ Value Unknown Balance Undetermi…" at bounding box center [242, 63] width 180 height 38
click at [272, 99] on button "Add Exemption" at bounding box center [272, 99] width 39 height 11
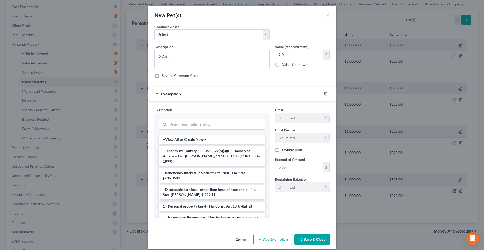
click at [202, 112] on div "Exemption * --View All or Create New-- - Tenancy by Entirety - 11 USC 522(b)(3)…" at bounding box center [211, 162] width 115 height 111
click at [203, 125] on input "search" at bounding box center [216, 124] width 96 height 10
click at [199, 202] on li "1 - Personal property (any) - Fla. Const. Art.10, § 4(a) (2)" at bounding box center [211, 206] width 107 height 9
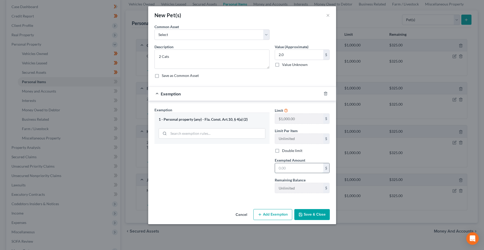
click at [297, 166] on input "text" at bounding box center [299, 168] width 48 height 10
type input "2"
click at [221, 168] on div "Exemption Set must be selected for CA. Exemption * 1 - Personal property (any) …" at bounding box center [212, 152] width 120 height 90
click at [309, 217] on button "Save & Close" at bounding box center [311, 214] width 35 height 11
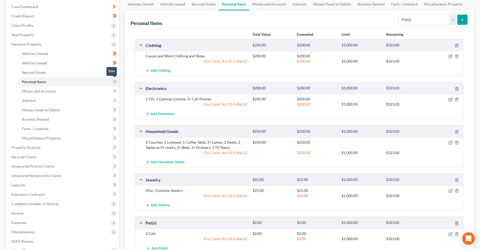
click at [114, 82] on icon at bounding box center [114, 82] width 2 height 4
click at [85, 87] on link "Money and Accounts" at bounding box center [68, 91] width 101 height 9
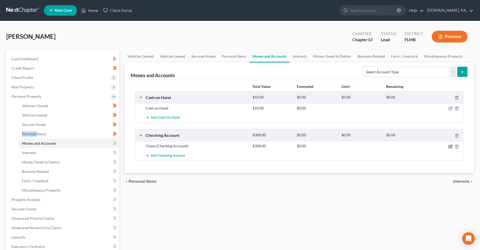
drag, startPoint x: 450, startPoint y: 146, endPoint x: 437, endPoint y: 146, distance: 13.6
click at [450, 146] on icon "button" at bounding box center [450, 146] width 2 height 2
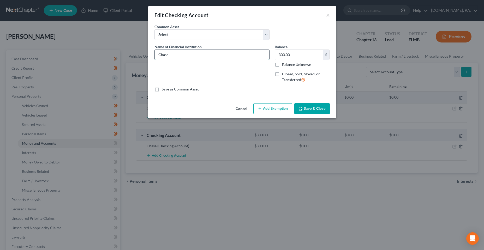
click at [179, 57] on input "Chase" at bounding box center [212, 55] width 114 height 10
click at [169, 56] on input "Chase 5256" at bounding box center [212, 55] width 114 height 10
type input "Chase - 5256"
click at [287, 53] on input "300.00" at bounding box center [299, 55] width 48 height 10
click at [272, 108] on button "Add Exemption" at bounding box center [272, 108] width 39 height 11
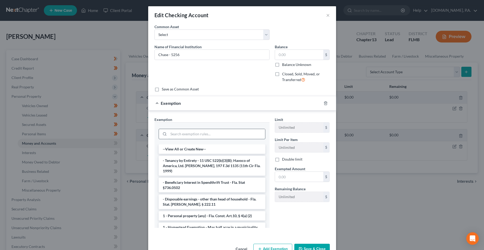
click at [202, 130] on input "search" at bounding box center [216, 134] width 96 height 10
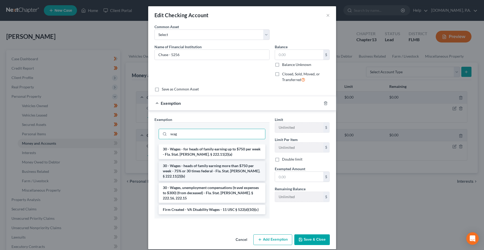
type input "wag"
click at [212, 171] on li "30 - Wages - heads of family earning more than $750 per week - 75% or 30 times …" at bounding box center [211, 171] width 107 height 20
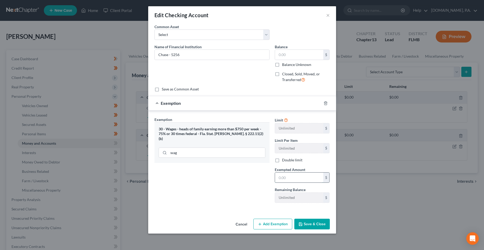
click at [299, 180] on input "text" at bounding box center [299, 178] width 48 height 10
click at [230, 192] on div "Exemption Set must be selected for CA. Exemption * 30 - Wages - heads of family…" at bounding box center [212, 162] width 120 height 90
click at [308, 224] on button "Save & Close" at bounding box center [311, 224] width 35 height 11
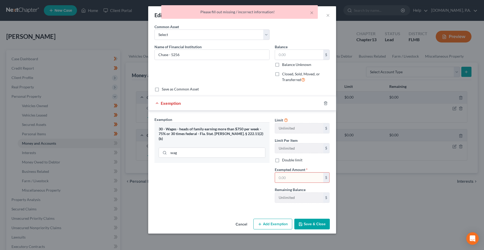
drag, startPoint x: 292, startPoint y: 181, endPoint x: 291, endPoint y: 177, distance: 3.7
click at [292, 181] on input "text" at bounding box center [299, 178] width 48 height 10
type input "0"
click at [297, 54] on input "text" at bounding box center [299, 55] width 48 height 10
type input "0"
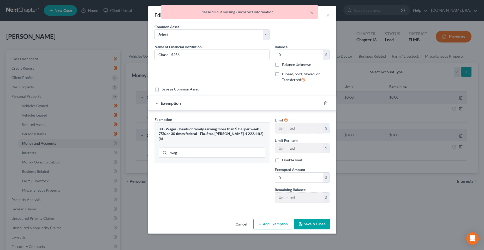
click at [313, 227] on button "Save & Close" at bounding box center [311, 224] width 35 height 11
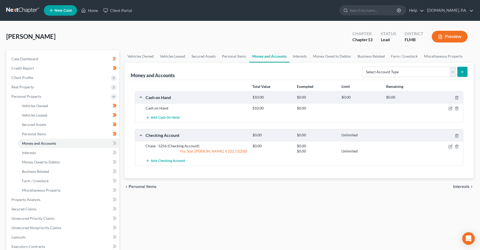
click at [233, 214] on div "Vehicles Owned Vehicles Leased Secured Assets Personal Items Money and Accounts…" at bounding box center [299, 205] width 354 height 310
click at [167, 158] on button "Add Checking Account" at bounding box center [164, 161] width 39 height 10
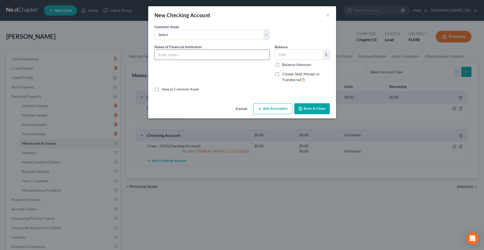
click at [186, 56] on input "text" at bounding box center [212, 55] width 114 height 10
type input "Wells Fargo - 2239"
click at [317, 104] on button "Save & Close" at bounding box center [311, 108] width 35 height 11
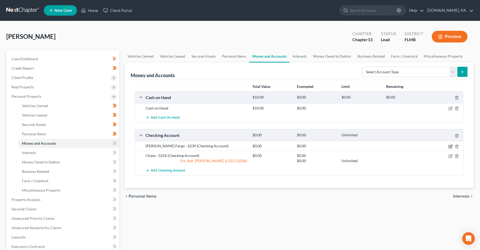
click at [450, 148] on icon "button" at bounding box center [450, 146] width 4 height 4
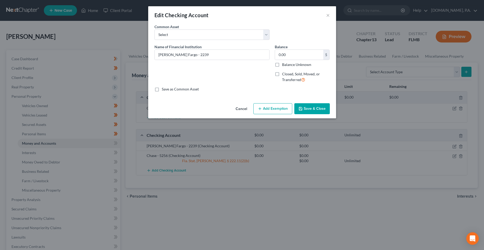
click at [258, 109] on icon "button" at bounding box center [260, 109] width 4 height 4
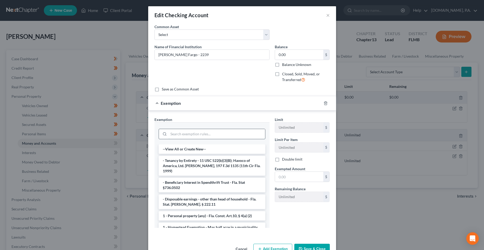
click at [192, 133] on input "search" at bounding box center [216, 134] width 96 height 10
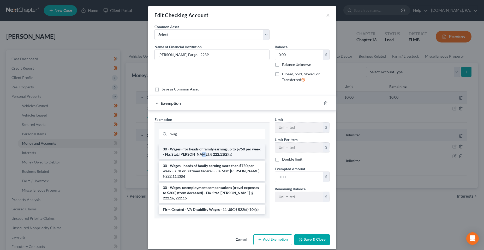
drag, startPoint x: 197, startPoint y: 153, endPoint x: 196, endPoint y: 157, distance: 4.3
click at [196, 157] on li "30 - Wages - for heads of family earning up to $750 per week - Fla. Stat. Ann. …" at bounding box center [211, 151] width 107 height 15
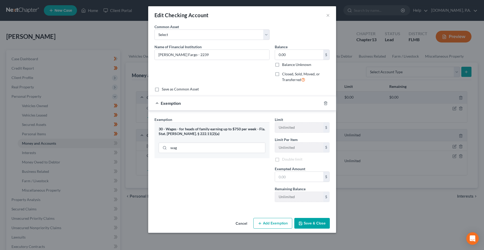
click at [206, 167] on div "Exemption Set must be selected for CA. Exemption * 30 - Wages - for heads of fa…" at bounding box center [212, 161] width 120 height 89
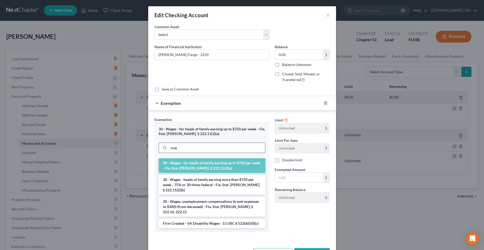
click at [204, 147] on input "wag" at bounding box center [216, 148] width 96 height 10
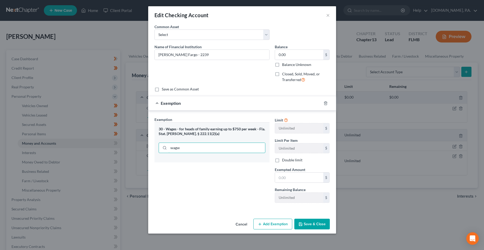
type input "wag"
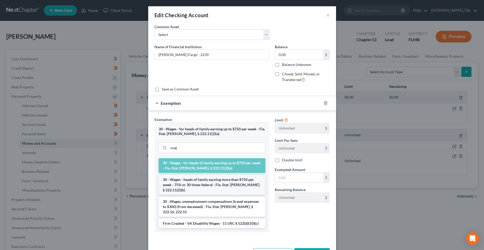
click at [206, 183] on li "30 - Wages - heads of family earning more than $750 per week - 75% or 30 times …" at bounding box center [211, 185] width 107 height 20
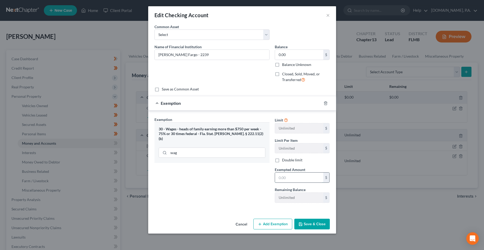
click at [282, 175] on input "text" at bounding box center [299, 178] width 48 height 10
type input "0"
click at [191, 194] on div "Exemption Set must be selected for CA. Exemption * 30 - Wages - heads of family…" at bounding box center [212, 162] width 120 height 90
click at [302, 224] on icon "button" at bounding box center [300, 224] width 3 height 3
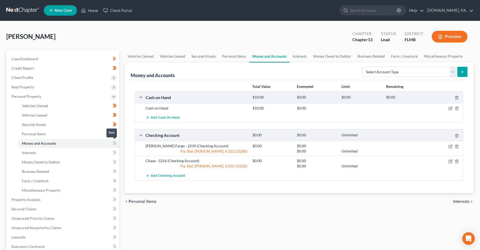
click at [114, 143] on icon at bounding box center [114, 143] width 2 height 4
click at [99, 152] on link "Interests" at bounding box center [68, 152] width 101 height 9
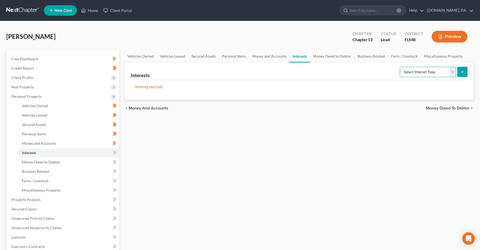
drag, startPoint x: 444, startPoint y: 73, endPoint x: 428, endPoint y: 84, distance: 19.8
click at [444, 73] on select "Select Interest Type 401K Annuity Bond Education IRA Government Bond Government…" at bounding box center [428, 72] width 56 height 10
click at [447, 69] on select "Select Interest Type 401K Annuity Bond Education IRA Government Bond Government…" at bounding box center [428, 72] width 56 height 10
select select "401k"
click at [400, 67] on select "Select Interest Type 401K Annuity Bond Education IRA Government Bond Government…" at bounding box center [428, 72] width 56 height 10
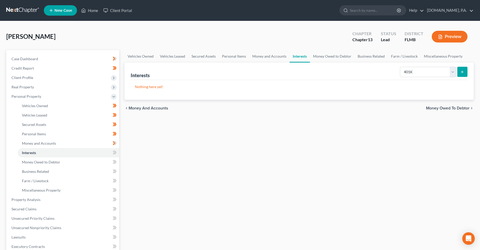
click at [458, 72] on button "submit" at bounding box center [462, 72] width 10 height 10
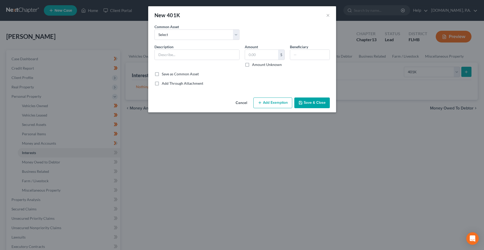
click at [181, 44] on div "Description *" at bounding box center [197, 55] width 90 height 23
click at [182, 55] on input "text" at bounding box center [197, 55] width 84 height 10
type input "Fidelity 401K"
drag, startPoint x: 279, startPoint y: 56, endPoint x: 264, endPoint y: 58, distance: 15.5
click at [264, 58] on div "$" at bounding box center [265, 55] width 40 height 10
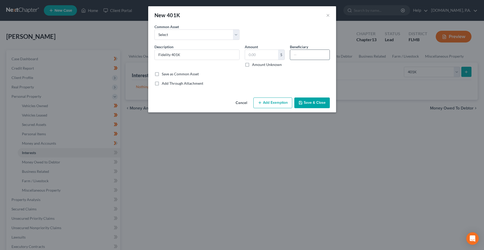
click at [309, 52] on input "text" at bounding box center [309, 55] width 39 height 10
type input "Child"
click at [265, 101] on button "Add Exemption" at bounding box center [272, 102] width 39 height 11
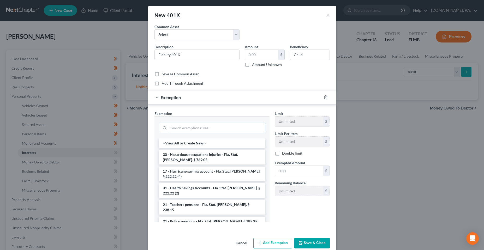
click at [190, 127] on input "search" at bounding box center [216, 128] width 96 height 10
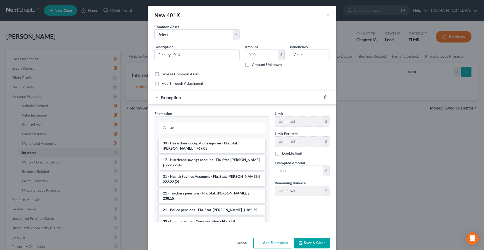
type input "e"
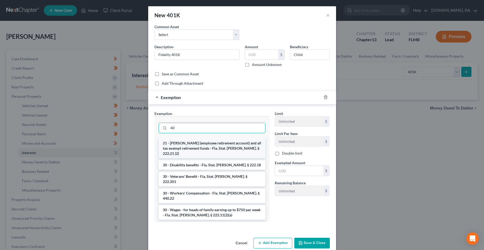
type input "40"
click at [216, 144] on li "21 - ERISA (employee retirement account) and all tax exempt retirement funds - …" at bounding box center [211, 148] width 107 height 20
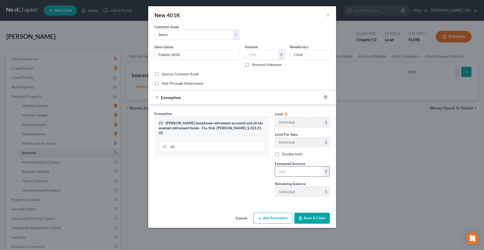
click at [293, 172] on input "text" at bounding box center [299, 172] width 48 height 10
type input "0"
click at [234, 202] on div "Exemption Set must be selected for CA. Exemption * 21 - ERISA (employee retirem…" at bounding box center [242, 155] width 188 height 101
drag, startPoint x: 280, startPoint y: 220, endPoint x: 276, endPoint y: 216, distance: 5.7
click at [276, 216] on button "Add Exemption" at bounding box center [272, 218] width 39 height 11
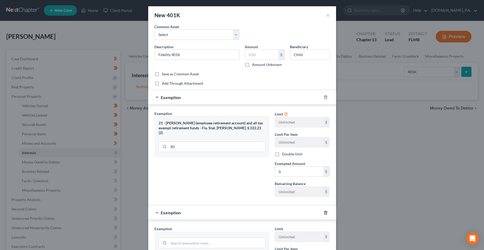
click at [323, 213] on icon "button" at bounding box center [325, 213] width 4 height 4
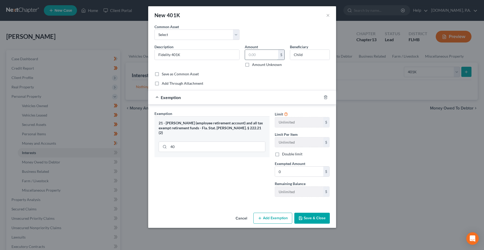
click at [255, 52] on input "text" at bounding box center [261, 55] width 33 height 10
click at [268, 51] on input "text" at bounding box center [261, 55] width 33 height 10
click at [264, 55] on input "6,902.19" at bounding box center [261, 55] width 33 height 10
type input "6,902.19"
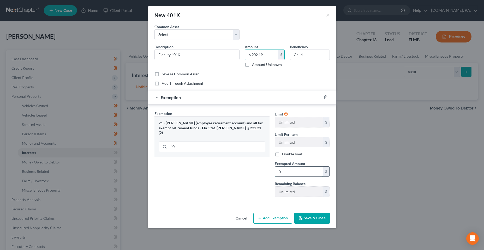
click at [302, 174] on input "0" at bounding box center [299, 172] width 48 height 10
paste input "6,902.19"
type input "6,902.19"
click at [233, 170] on div "Exemption Set must be selected for CA. Exemption * 21 - ERISA (employee retirem…" at bounding box center [212, 156] width 120 height 90
click at [306, 217] on button "Save & Close" at bounding box center [311, 218] width 35 height 11
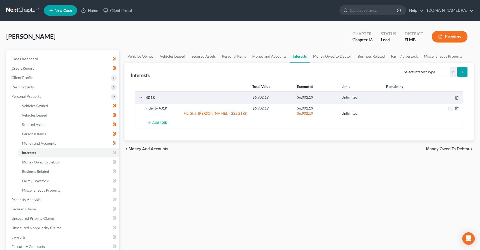
drag, startPoint x: 231, startPoint y: 169, endPoint x: 204, endPoint y: 166, distance: 27.4
click at [231, 169] on div "Vehicles Owned Vehicles Leased Secured Assets Personal Items Money and Accounts…" at bounding box center [299, 205] width 354 height 310
click at [115, 151] on icon at bounding box center [115, 153] width 2 height 4
click at [85, 162] on link "Money Owed to Debtor" at bounding box center [68, 161] width 101 height 9
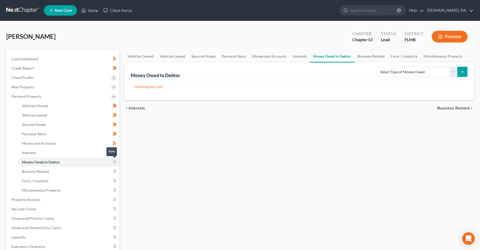
click at [115, 163] on icon at bounding box center [115, 162] width 4 height 7
click at [114, 169] on icon at bounding box center [115, 171] width 4 height 7
click at [115, 179] on icon at bounding box center [115, 181] width 4 height 7
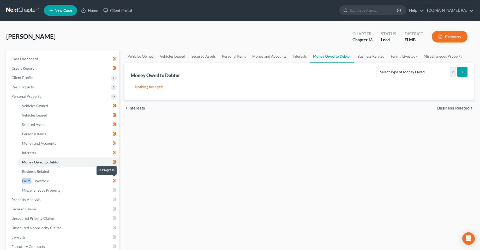
click at [115, 179] on icon at bounding box center [115, 181] width 4 height 7
click at [94, 193] on link "Miscellaneous Property" at bounding box center [68, 190] width 101 height 9
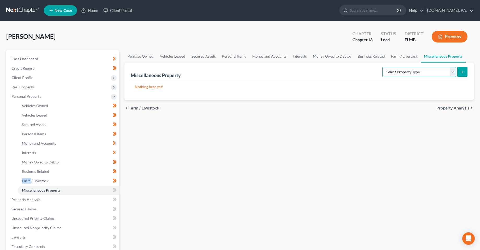
click at [431, 75] on select "Select Property Type Assigned for Creditor Benefit [DATE] Holding for Another N…" at bounding box center [419, 72] width 74 height 10
click at [294, 150] on div "Vehicles Owned Vehicles Leased Secured Assets Personal Items Money and Accounts…" at bounding box center [299, 205] width 354 height 310
click at [0, 0] on icon at bounding box center [0, 0] width 0 height 0
click at [115, 192] on icon at bounding box center [115, 190] width 2 height 4
click at [114, 191] on icon at bounding box center [114, 190] width 2 height 4
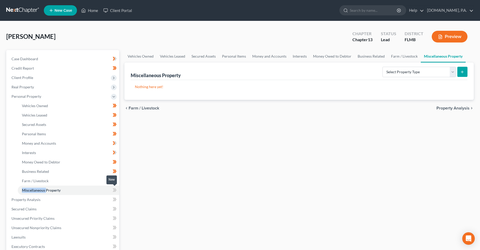
click at [114, 191] on icon at bounding box center [114, 190] width 2 height 4
click at [147, 188] on div "Vehicles Owned Vehicles Leased Secured Assets Personal Items Money and Accounts…" at bounding box center [299, 205] width 354 height 310
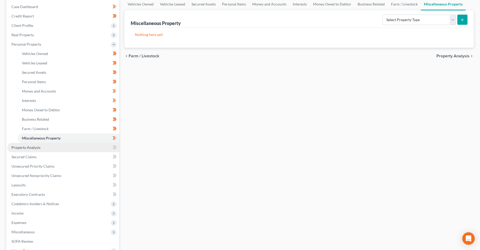
click at [45, 147] on link "Property Analysis" at bounding box center [63, 147] width 112 height 9
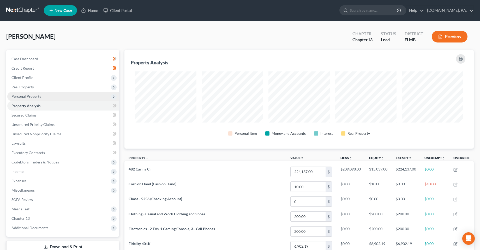
click at [23, 96] on span "Personal Property" at bounding box center [26, 96] width 30 height 4
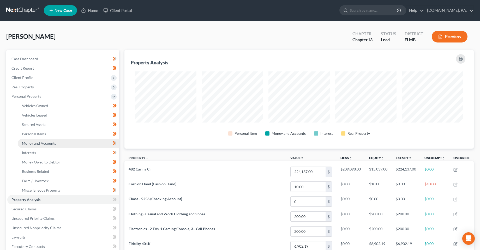
click at [41, 142] on span "Money and Accounts" at bounding box center [39, 143] width 34 height 4
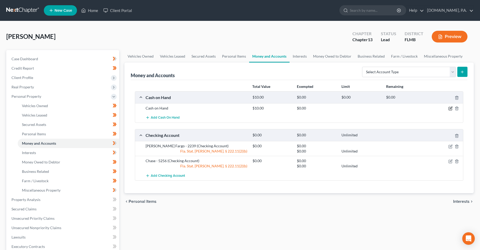
click at [451, 107] on icon "button" at bounding box center [450, 108] width 2 height 2
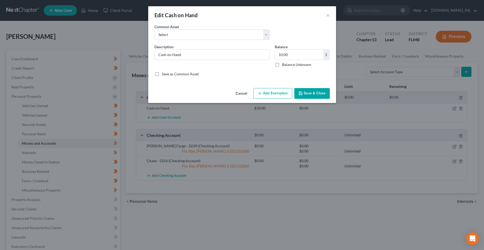
click at [265, 98] on button "Add Exemption" at bounding box center [272, 93] width 39 height 11
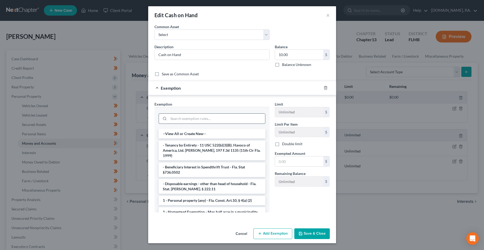
click at [182, 120] on input "search" at bounding box center [216, 119] width 96 height 10
type input "c"
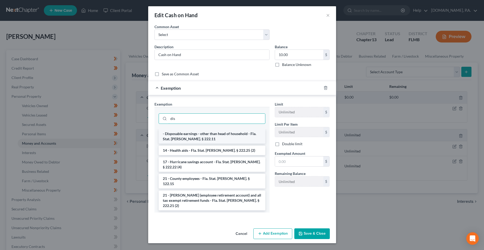
type input "dis"
click at [207, 141] on li "- Disposable earnings - other than head of household - Fla. Stat. Ann. § 222.11" at bounding box center [211, 136] width 107 height 15
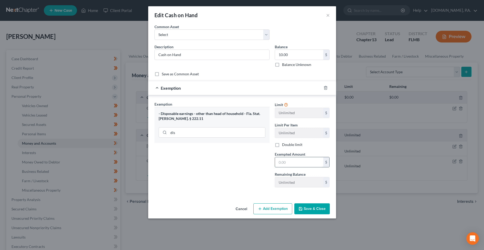
click at [307, 164] on input "text" at bounding box center [299, 162] width 48 height 10
type input "10"
click at [188, 196] on div "Exemption Set must be selected for CA. Exemption * - Disposable earnings - othe…" at bounding box center [242, 145] width 188 height 101
click at [315, 212] on button "Save & Close" at bounding box center [311, 208] width 35 height 11
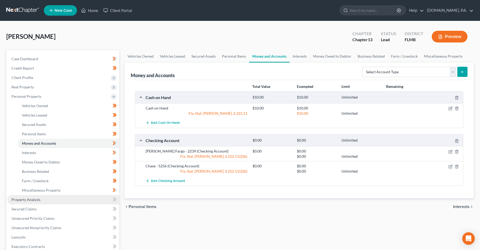
drag, startPoint x: 40, startPoint y: 198, endPoint x: 51, endPoint y: 198, distance: 10.4
click at [40, 198] on link "Property Analysis" at bounding box center [63, 199] width 112 height 9
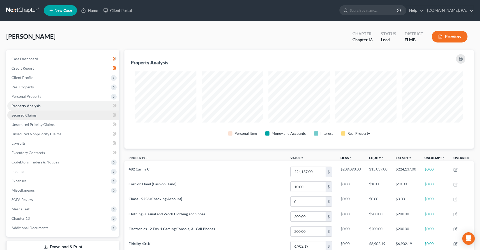
click at [21, 113] on span "Secured Claims" at bounding box center [23, 115] width 25 height 4
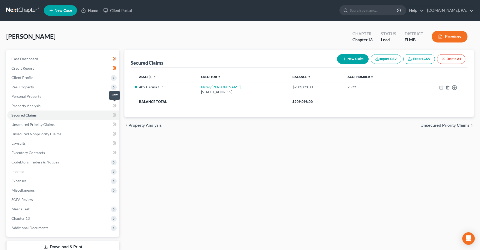
drag, startPoint x: 116, startPoint y: 105, endPoint x: 116, endPoint y: 108, distance: 3.1
click at [116, 105] on icon at bounding box center [115, 106] width 2 height 4
click at [114, 116] on icon at bounding box center [114, 115] width 2 height 4
click at [71, 126] on link "Unsecured Priority Claims" at bounding box center [63, 124] width 112 height 9
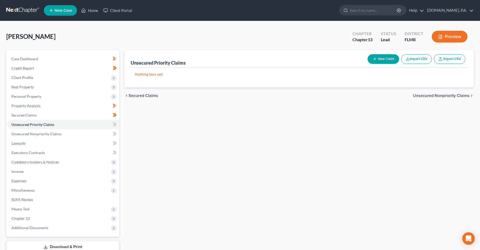
click at [382, 61] on button "New Claim" at bounding box center [383, 59] width 32 height 10
select select "0"
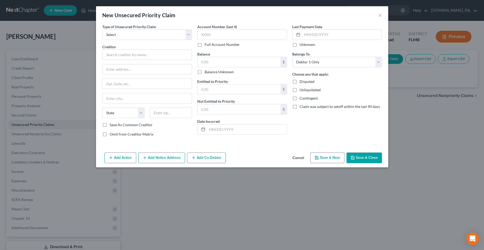
click at [289, 161] on button "Cancel" at bounding box center [298, 158] width 20 height 10
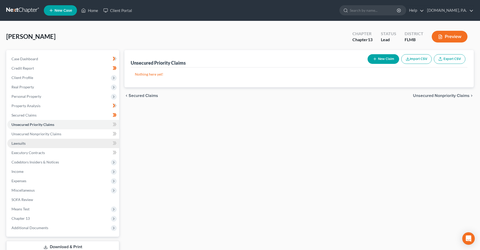
click at [21, 142] on span "Lawsuits" at bounding box center [18, 143] width 14 height 4
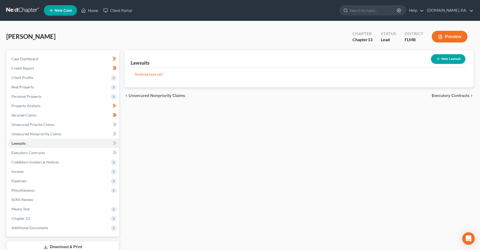
click at [439, 62] on button "New Lawsuit" at bounding box center [448, 59] width 34 height 10
select select "0"
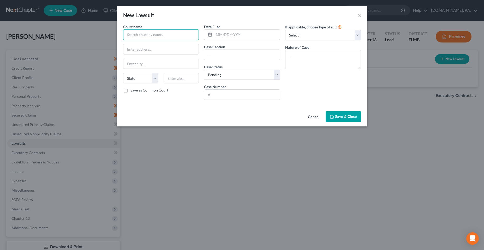
click at [177, 37] on input "text" at bounding box center [161, 34] width 76 height 10
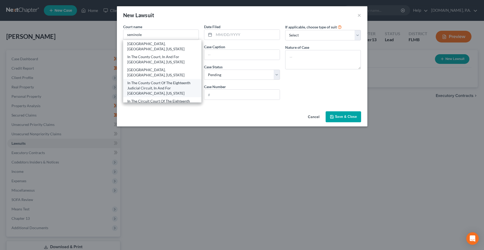
click at [170, 91] on div "In The County Court Of The Eighteenth Judicial Circuit, In And For Seminole Cou…" at bounding box center [162, 88] width 70 height 16
type input "In The County Court Of The Eighteenth Judicial Circuit, In And For Seminole Cou…"
type input "Post Office Box 8099"
type input "Sanford"
select select "9"
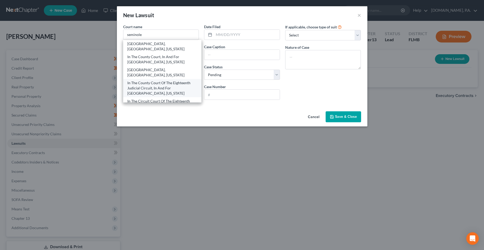
type input "32772-8099"
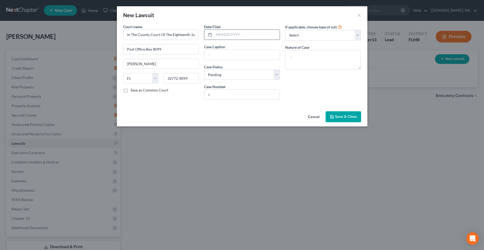
click at [242, 34] on input "text" at bounding box center [247, 35] width 66 height 10
drag, startPoint x: 235, startPoint y: 34, endPoint x: 204, endPoint y: 38, distance: 30.9
click at [235, 34] on input "text" at bounding box center [247, 35] width 66 height 10
paste input "02/17/2025"
type input "02/17/2025"
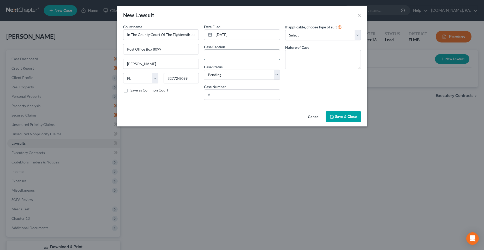
click at [224, 56] on input "text" at bounding box center [241, 55] width 75 height 10
paste input "ASSOCIATION RESOURCES LLC -VS- NADIA MAYNARD"
type input "ASSOCIATION RESOURCES LLC -VS- NADIA MAYNARD"
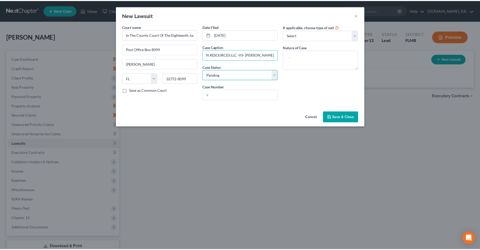
scroll to position [0, 0]
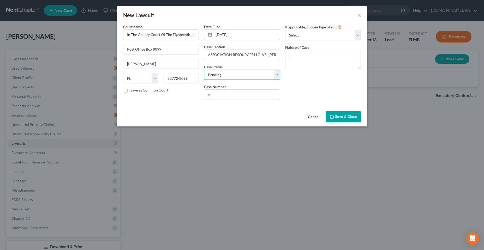
click at [250, 74] on select "Select Pending On Appeal Concluded" at bounding box center [242, 75] width 76 height 10
drag, startPoint x: 236, startPoint y: 94, endPoint x: 223, endPoint y: 94, distance: 12.8
click at [236, 94] on input "text" at bounding box center [241, 95] width 75 height 10
paste input "2025CA000307"
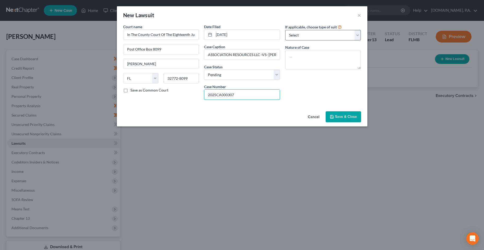
type input "2025CA000307"
click at [330, 34] on select "Select Repossession Garnishment Foreclosure Attached, Seized, Or Levied Other" at bounding box center [323, 35] width 76 height 10
click at [323, 36] on select "Select Repossession Garnishment Foreclosure Attached, Seized, Or Levied Other" at bounding box center [323, 35] width 76 height 10
click at [307, 85] on div "If applicable, choose type of suit Select Repossession Garnishment Foreclosure …" at bounding box center [322, 64] width 81 height 80
click at [308, 59] on textarea at bounding box center [323, 59] width 76 height 19
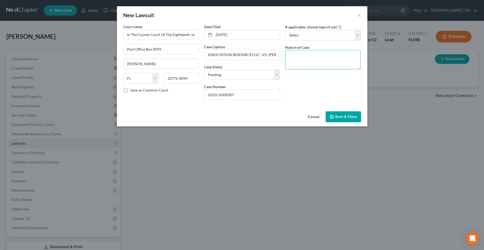
paste textarea "14O - OTHER REAL PROPERTY"
type textarea "14O - OTHER REAL PROPERTY"
click at [349, 118] on span "Save & Close" at bounding box center [346, 116] width 22 height 4
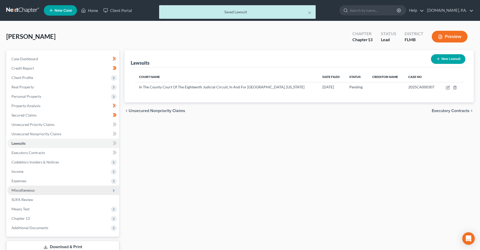
click at [30, 190] on span "Miscellaneous" at bounding box center [22, 190] width 23 height 4
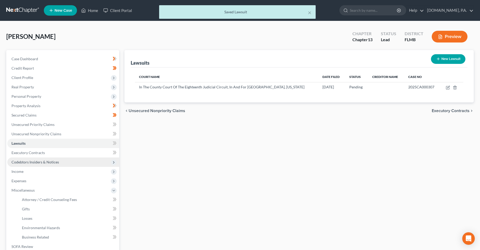
click at [40, 163] on span "Codebtors Insiders & Notices" at bounding box center [34, 162] width 47 height 4
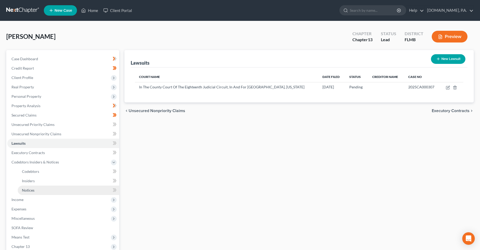
click at [32, 192] on link "Notices" at bounding box center [68, 190] width 101 height 9
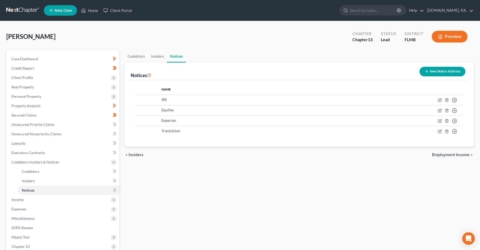
click at [440, 71] on button "New Notice Address" at bounding box center [442, 72] width 46 height 10
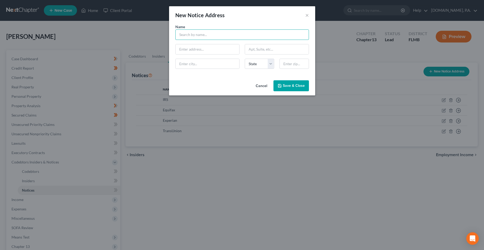
click at [205, 38] on input "text" at bounding box center [241, 34] width 133 height 10
type input "Arias Bosinger, PLLC"
type input "Attn: Frank J. Lacquaniti, Esquire"
type input "280 W. Canton Ave, Ste 330"
type input "32789"
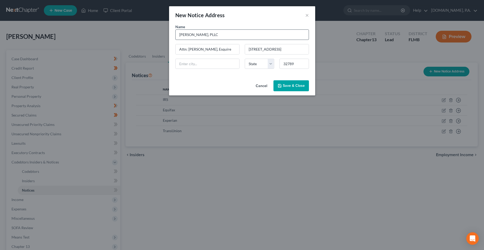
type input "Winter Park"
select select "9"
click at [296, 87] on span "Save & Close" at bounding box center [294, 85] width 22 height 4
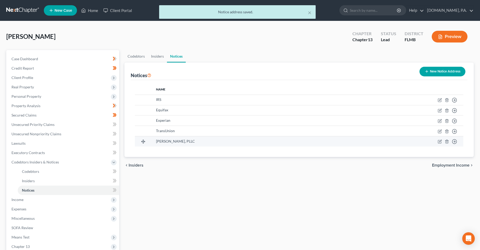
click at [436, 143] on td "Move to D Move to E Move to F Move to G" at bounding box center [403, 141] width 120 height 10
click at [438, 143] on icon "button" at bounding box center [439, 141] width 4 height 4
select select "9"
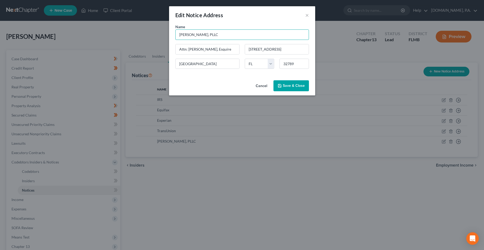
drag, startPoint x: 219, startPoint y: 38, endPoint x: 152, endPoint y: 38, distance: 66.5
click at [155, 39] on div "Edit Notice Address × Name * Arias Bosinger, PLLC Attn: Frank J. Lacquaniti, Es…" at bounding box center [242, 125] width 484 height 250
type input "ARIAS BOSINGER, PLLC"
click at [302, 86] on span "Save & Close" at bounding box center [294, 85] width 22 height 4
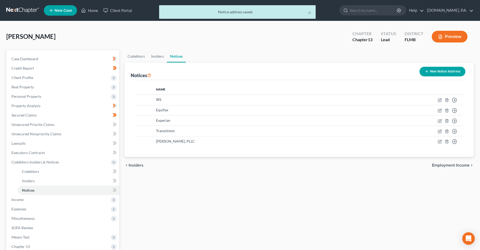
click at [224, 190] on div "Codebtors Insiders Notices Notices New Notice Address Name IRS Move to D Move t…" at bounding box center [299, 172] width 354 height 245
click at [114, 190] on icon at bounding box center [114, 190] width 2 height 4
click at [30, 147] on link "Lawsuits" at bounding box center [63, 143] width 112 height 9
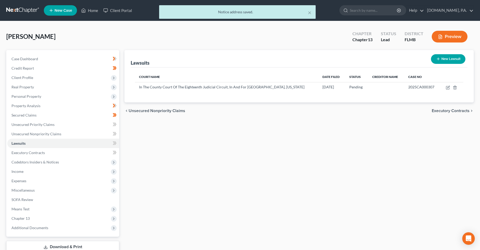
click at [362, 146] on div "Lawsuits New Lawsuit Court Name Date Filed Status Creditor Name Case No In The …" at bounding box center [299, 158] width 354 height 217
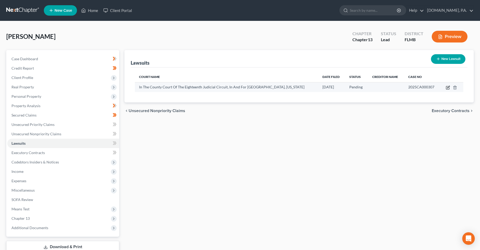
click at [447, 89] on icon "button" at bounding box center [447, 87] width 3 height 3
select select "9"
select select "0"
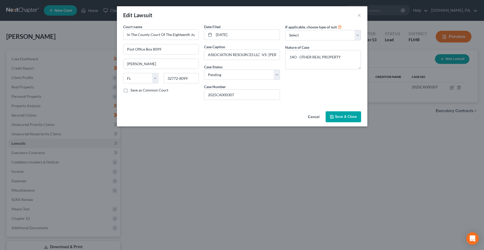
click at [307, 96] on div "If applicable, choose type of suit Select Repossession Garnishment Foreclosure …" at bounding box center [322, 64] width 81 height 80
click at [0, 0] on div at bounding box center [0, 0] width 0 height 0
click at [308, 37] on select "Select Repossession Garnishment Foreclosure Attached, Seized, Or Levied Other" at bounding box center [323, 35] width 76 height 10
select select "2"
click at [285, 30] on select "Select Repossession Garnishment Foreclosure Attached, Seized, Or Levied Other" at bounding box center [323, 35] width 76 height 10
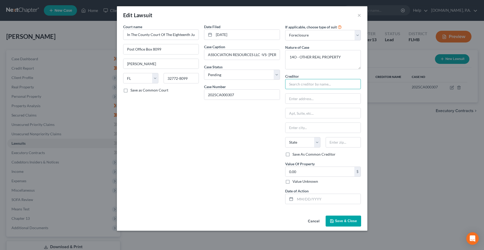
click at [311, 81] on input "text" at bounding box center [323, 84] width 76 height 10
click at [298, 85] on input "text" at bounding box center [323, 84] width 76 height 10
type input "a"
type input "Association Resources, LLC"
click at [297, 101] on input "text" at bounding box center [322, 99] width 75 height 10
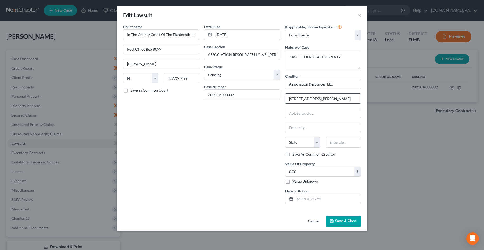
type input "7200 Aloma Ave, 2nd Floor"
type input "32792"
click at [303, 124] on input "text" at bounding box center [322, 128] width 75 height 10
click at [310, 117] on input "text" at bounding box center [322, 113] width 75 height 10
drag, startPoint x: 243, startPoint y: 134, endPoint x: 251, endPoint y: 134, distance: 7.0
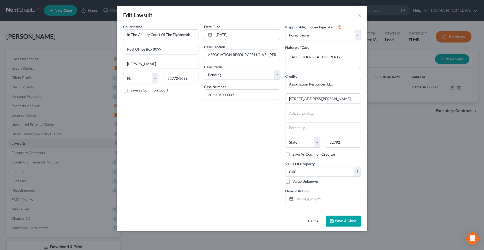
click at [242, 135] on div "Date Filed 02/17/2025 Case Caption ASSOCIATION RESOURCES LLC -VS- NADIA MAYNARD…" at bounding box center [241, 116] width 81 height 184
type input "Winter Park"
select select "9"
click at [318, 129] on input "Winter Park" at bounding box center [322, 128] width 75 height 10
click at [226, 148] on div "Date Filed 02/17/2025 Case Caption ASSOCIATION RESOURCES LLC -VS- NADIA MAYNARD…" at bounding box center [241, 116] width 81 height 184
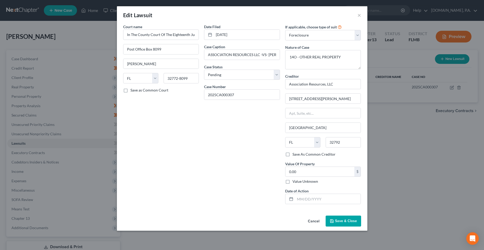
click at [343, 221] on span "Save & Close" at bounding box center [346, 221] width 22 height 4
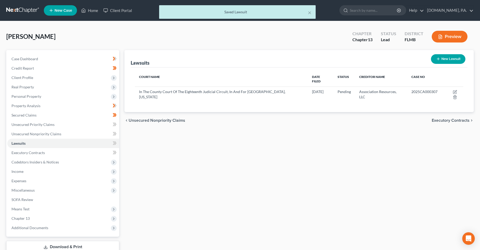
click at [309, 155] on div "Lawsuits New Lawsuit Court Name Date Filed Status Creditor Name Case No In The …" at bounding box center [299, 158] width 354 height 217
drag, startPoint x: 318, startPoint y: 164, endPoint x: 302, endPoint y: 163, distance: 15.6
click at [318, 164] on div "Lawsuits New Lawsuit Court Name Date Filed Status Creditor Name Case No In The …" at bounding box center [299, 158] width 354 height 217
click at [113, 145] on icon at bounding box center [115, 143] width 4 height 7
click at [64, 123] on link "Unsecured Priority Claims" at bounding box center [63, 124] width 112 height 9
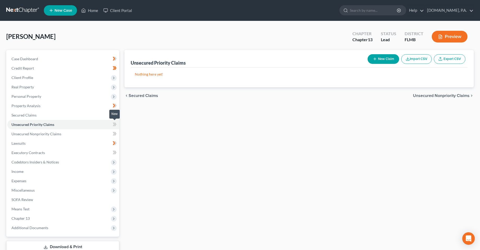
click at [115, 126] on icon at bounding box center [115, 125] width 2 height 4
click at [96, 132] on link "Unsecured Nonpriority Claims" at bounding box center [63, 133] width 112 height 9
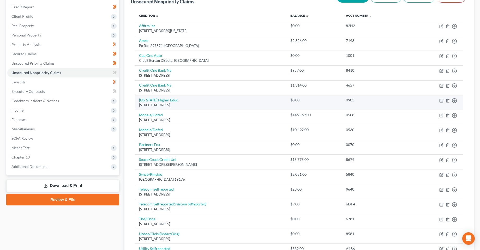
scroll to position [52, 0]
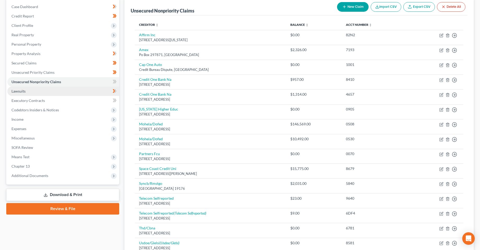
click at [57, 90] on link "Lawsuits" at bounding box center [63, 91] width 112 height 9
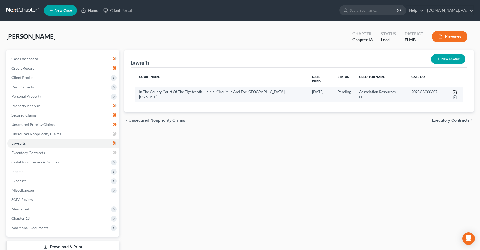
click at [453, 90] on icon "button" at bounding box center [455, 92] width 4 height 4
select select "9"
select select "0"
select select "2"
select select "9"
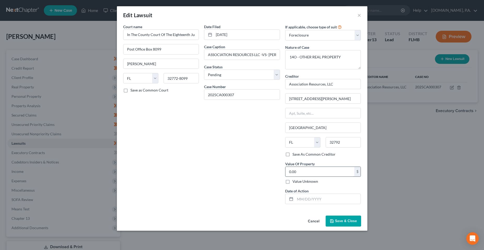
click at [307, 170] on input "0.00" at bounding box center [319, 172] width 69 height 10
paste input "17,055.2"
click at [247, 172] on div "Date Filed 02/17/2025 Case Caption ASSOCIATION RESOURCES LLC -VS- NADIA MAYNARD…" at bounding box center [241, 116] width 81 height 184
click at [322, 172] on input "17,055.2" at bounding box center [319, 172] width 69 height 10
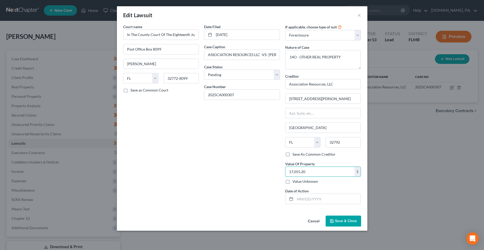
type input "17,055.20"
click at [220, 174] on div "Date Filed 02/17/2025 Case Caption ASSOCIATION RESOURCES LLC -VS- NADIA MAYNARD…" at bounding box center [241, 116] width 81 height 184
click at [292, 155] on label "Save As Common Creditor" at bounding box center [313, 154] width 43 height 5
click at [294, 155] on input "Save As Common Creditor" at bounding box center [295, 153] width 3 height 3
checkbox input "true"
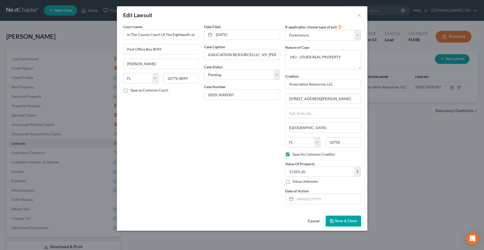
click at [203, 174] on div "Date Filed 02/17/2025 Case Caption ASSOCIATION RESOURCES LLC -VS- NADIA MAYNARD…" at bounding box center [241, 116] width 81 height 184
click at [314, 200] on input "text" at bounding box center [328, 199] width 66 height 10
type input "8/14/2025"
click at [350, 222] on span "Save & Close" at bounding box center [346, 221] width 22 height 4
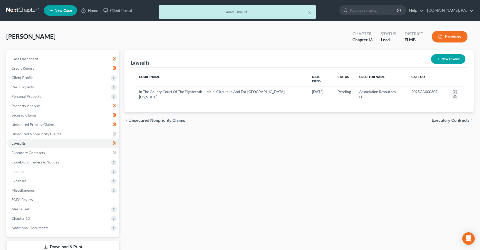
click at [280, 154] on div "Lawsuits New Lawsuit Court Name Date Filed Status Creditor Name Case No In The …" at bounding box center [299, 158] width 354 height 217
drag, startPoint x: 191, startPoint y: 200, endPoint x: 191, endPoint y: 192, distance: 7.3
click at [190, 198] on div "Lawsuits New Lawsuit Court Name Date Filed Status Creditor Name Case No In The …" at bounding box center [299, 158] width 354 height 217
click at [63, 135] on link "Unsecured Nonpriority Claims" at bounding box center [63, 133] width 112 height 9
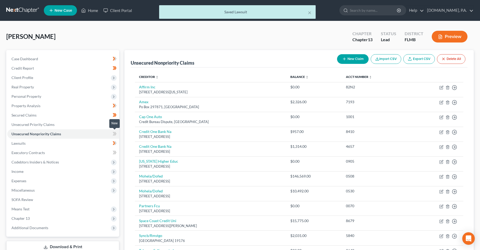
click at [115, 133] on icon at bounding box center [115, 134] width 2 height 4
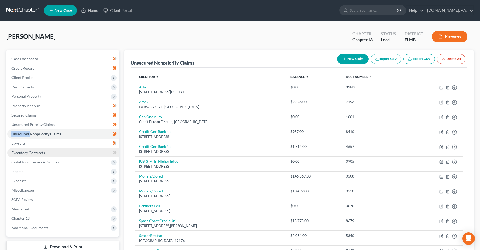
click at [47, 152] on link "Executory Contracts" at bounding box center [63, 152] width 112 height 9
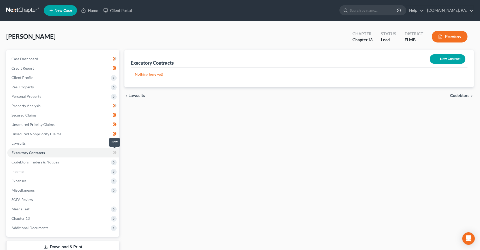
click at [114, 153] on icon at bounding box center [114, 153] width 2 height 4
click at [82, 162] on span "Codebtors Insiders & Notices" at bounding box center [63, 161] width 112 height 9
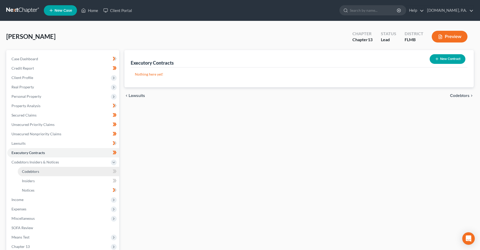
click at [92, 171] on link "Codebtors" at bounding box center [68, 171] width 101 height 9
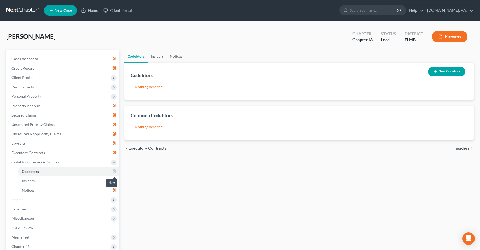
click at [113, 173] on icon at bounding box center [115, 171] width 4 height 7
drag, startPoint x: 113, startPoint y: 173, endPoint x: 104, endPoint y: 176, distance: 9.8
click at [113, 173] on icon at bounding box center [115, 171] width 4 height 7
click at [114, 181] on icon at bounding box center [114, 181] width 2 height 4
click at [100, 181] on link "Insiders" at bounding box center [68, 180] width 101 height 9
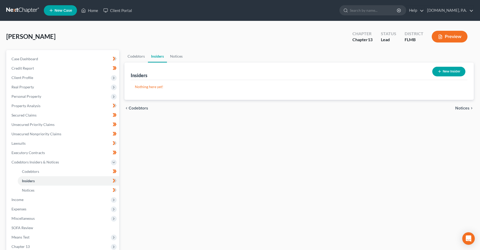
click at [442, 75] on button "New Insider" at bounding box center [448, 72] width 33 height 10
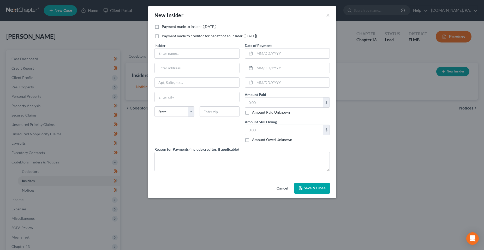
click at [190, 26] on label "Payment made to insider ([DATE])" at bounding box center [189, 26] width 54 height 5
click at [167, 26] on input "Payment made to insider ([DATE])" at bounding box center [165, 25] width 3 height 3
checkbox input "true"
click at [178, 54] on input "text" at bounding box center [197, 53] width 84 height 10
type input "Father"
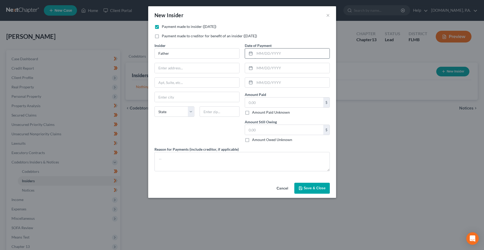
click at [265, 53] on input "text" at bounding box center [291, 53] width 75 height 10
type input "04/2025"
click at [268, 101] on input "text" at bounding box center [284, 102] width 78 height 10
type input "2,400"
click at [187, 52] on input "Father" at bounding box center [197, 53] width 84 height 10
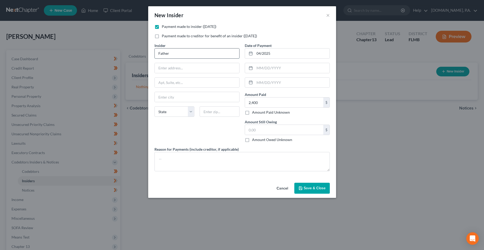
click at [187, 52] on input "Father" at bounding box center [197, 53] width 84 height 10
type input "***NEED INFO - Parents***"
click at [290, 53] on input "04/2025" at bounding box center [291, 53] width 75 height 10
click at [291, 69] on input "text" at bounding box center [291, 68] width 75 height 10
drag, startPoint x: 261, startPoint y: 54, endPoint x: 258, endPoint y: 55, distance: 3.1
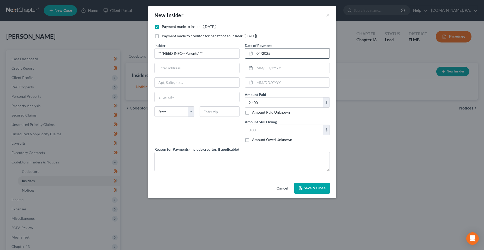
click at [258, 55] on input "04/2025" at bounding box center [291, 53] width 75 height 10
type input "01/2025"
click at [282, 75] on div "Date of Payment 01/2025 Amount Paid 2,400.00 $ Amount Paid Unknown Balance Unde…" at bounding box center [287, 95] width 90 height 104
click at [269, 129] on input "text" at bounding box center [284, 130] width 78 height 10
type input "0"
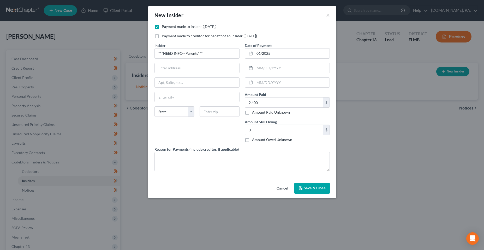
click at [238, 185] on div "Cancel Save & Close" at bounding box center [242, 189] width 188 height 17
drag, startPoint x: 315, startPoint y: 187, endPoint x: 224, endPoint y: 172, distance: 91.6
click at [227, 177] on div "New Insider × Payment made to insider (within 1 year) Payment made to creditor …" at bounding box center [242, 102] width 188 height 192
click at [221, 166] on textarea at bounding box center [241, 161] width 175 height 19
click at [306, 187] on span "Save & Close" at bounding box center [314, 188] width 22 height 4
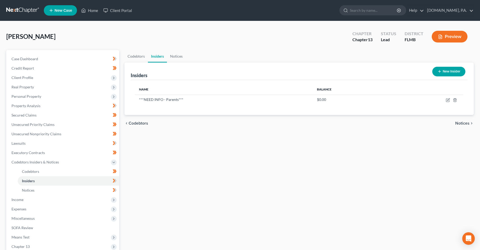
click at [442, 75] on button "New Insider" at bounding box center [448, 72] width 33 height 10
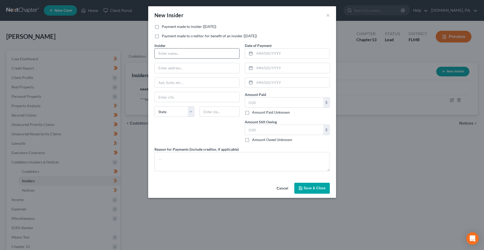
click at [177, 54] on input "text" at bounding box center [197, 53] width 84 height 10
click at [192, 54] on input "***NEED INFO - Parents***" at bounding box center [197, 53] width 84 height 10
type input "***NEED INFO - Best Friend***"
click at [279, 47] on div "Date of Payment" at bounding box center [287, 51] width 85 height 16
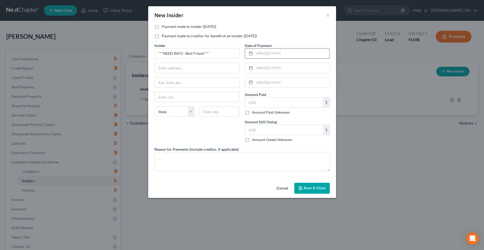
click at [277, 53] on input "text" at bounding box center [291, 53] width 75 height 10
type input "01/2025"
click at [285, 108] on div "$ Amount Paid Unknown" at bounding box center [287, 106] width 85 height 18
click at [284, 105] on input "text" at bounding box center [284, 102] width 78 height 10
click at [257, 105] on input "text" at bounding box center [284, 102] width 78 height 10
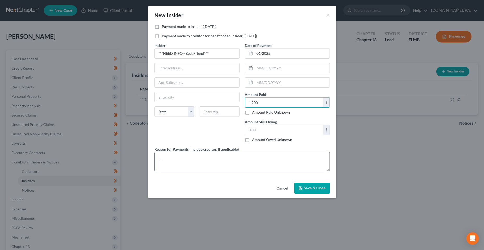
type input "1,200"
click at [248, 169] on textarea at bounding box center [241, 161] width 175 height 19
click at [315, 190] on span "Save & Close" at bounding box center [314, 188] width 22 height 4
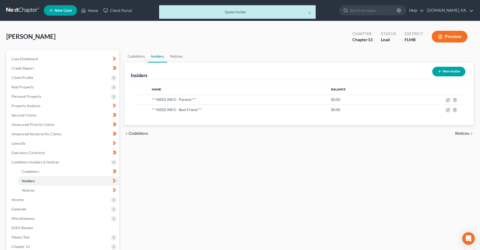
click at [217, 181] on div "Codebtors Insiders Notices Insiders New Insider Name Balance ***NEED INFO - Par…" at bounding box center [299, 172] width 354 height 245
click at [43, 202] on span "Income" at bounding box center [63, 199] width 112 height 9
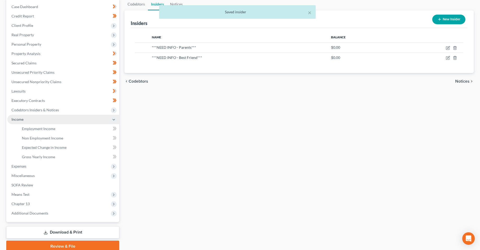
click at [54, 115] on span "Income" at bounding box center [63, 119] width 112 height 9
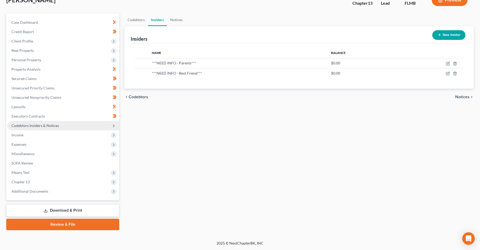
scroll to position [36, 0]
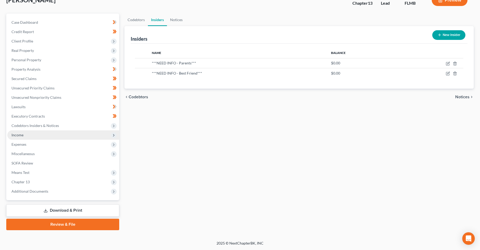
click at [45, 134] on span "Income" at bounding box center [63, 134] width 112 height 9
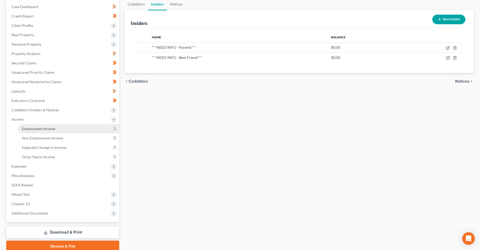
click at [46, 129] on span "Employment Income" at bounding box center [38, 128] width 33 height 4
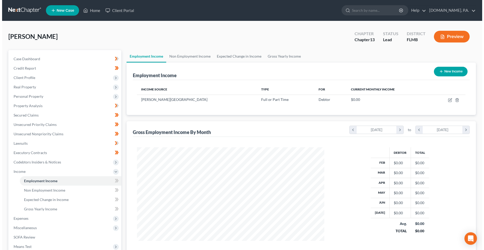
scroll to position [94, 198]
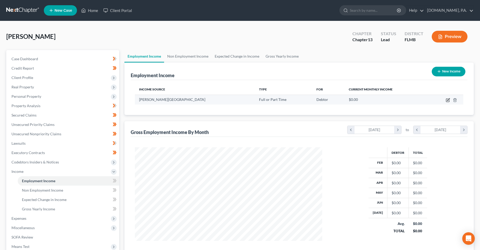
click at [447, 99] on icon "button" at bounding box center [448, 100] width 4 height 4
select select "0"
select select "1"
select select "0"
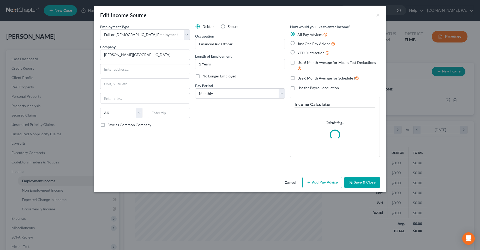
scroll to position [94, 199]
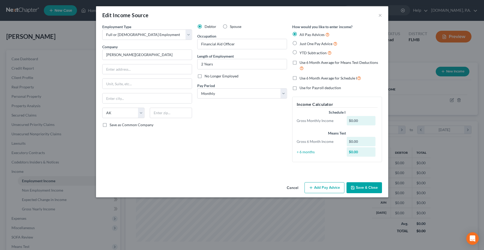
drag, startPoint x: 194, startPoint y: 146, endPoint x: 289, endPoint y: 155, distance: 94.8
click at [194, 146] on div "Debtor Spouse Occupation Financial Aid Officer Length of Employment 2 Years No …" at bounding box center [241, 95] width 95 height 142
click at [294, 187] on button "Cancel" at bounding box center [292, 188] width 20 height 10
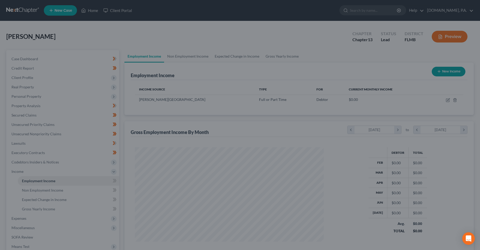
scroll to position [260595, 260491]
